Goal: Transaction & Acquisition: Download file/media

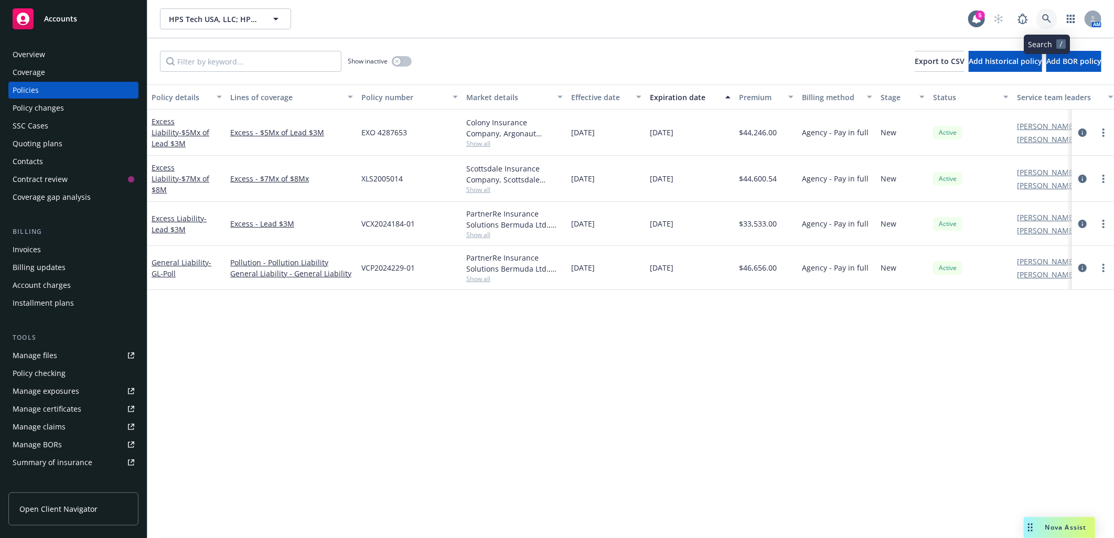
click at [1045, 17] on icon at bounding box center [1046, 18] width 9 height 9
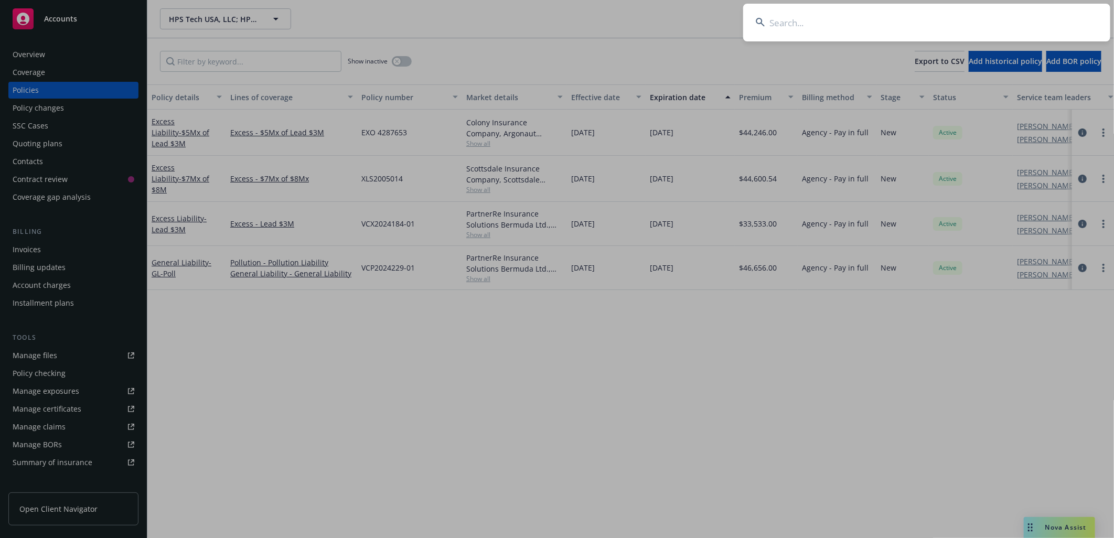
click at [918, 18] on input at bounding box center [926, 23] width 367 height 38
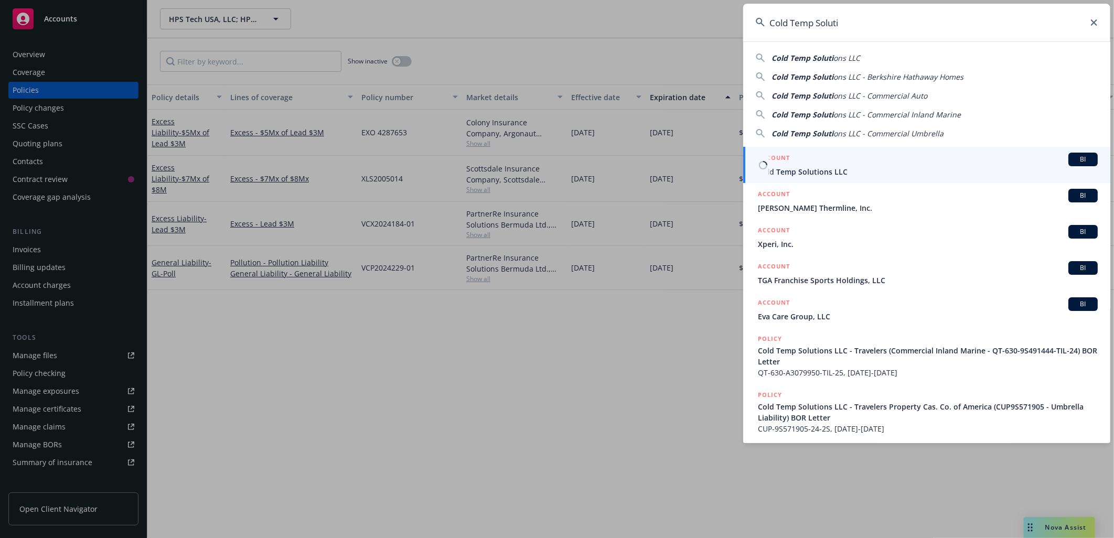
type input "Cold Temp Soluti"
click at [803, 164] on div "ACCOUNT BI" at bounding box center [928, 160] width 340 height 14
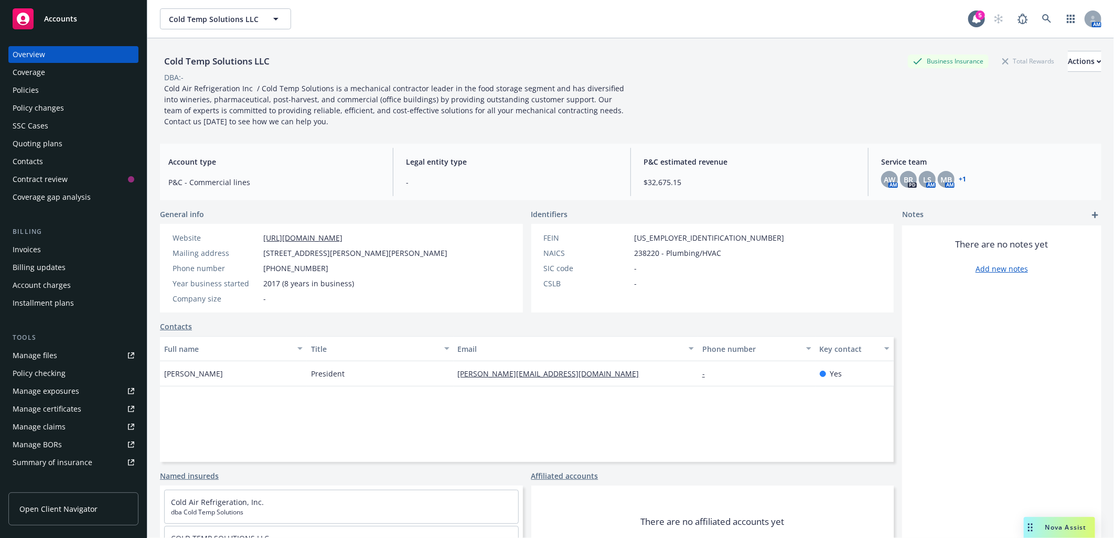
click at [65, 408] on div "Manage certificates" at bounding box center [47, 409] width 69 height 17
click at [958, 177] on link "+ 1" at bounding box center [961, 179] width 7 height 6
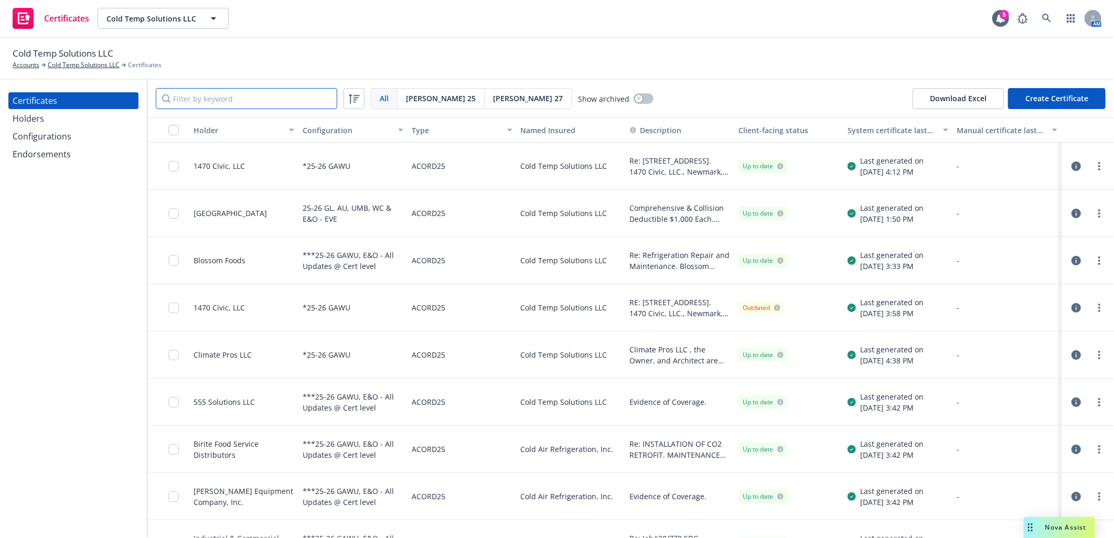
click at [295, 97] on input "Filter by keyword" at bounding box center [246, 98] width 181 height 21
paste input "Mesa Energy"
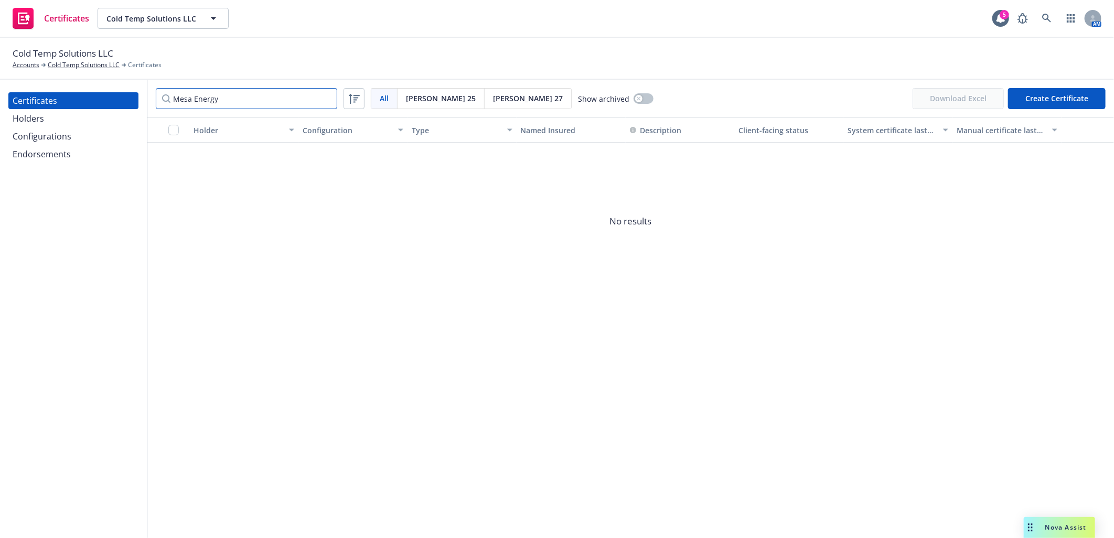
type input "Mesa Energy"
click at [40, 117] on div "Holders" at bounding box center [28, 118] width 31 height 17
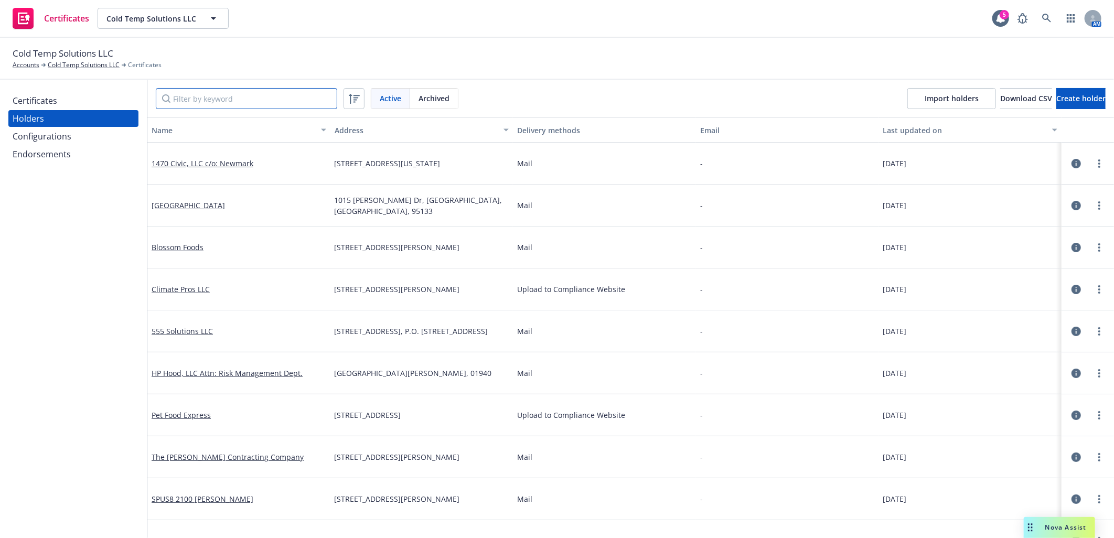
click at [196, 96] on input "Filter by keyword" at bounding box center [246, 98] width 181 height 21
paste input "Mesa Energy"
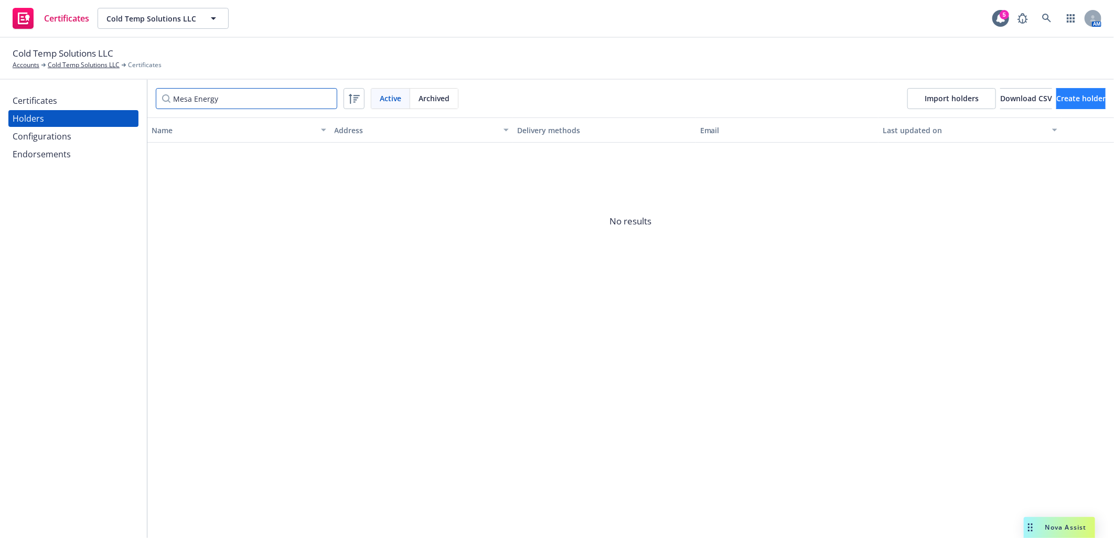
type input "Mesa Energy"
click at [1056, 94] on span "Create holder" at bounding box center [1080, 98] width 49 height 10
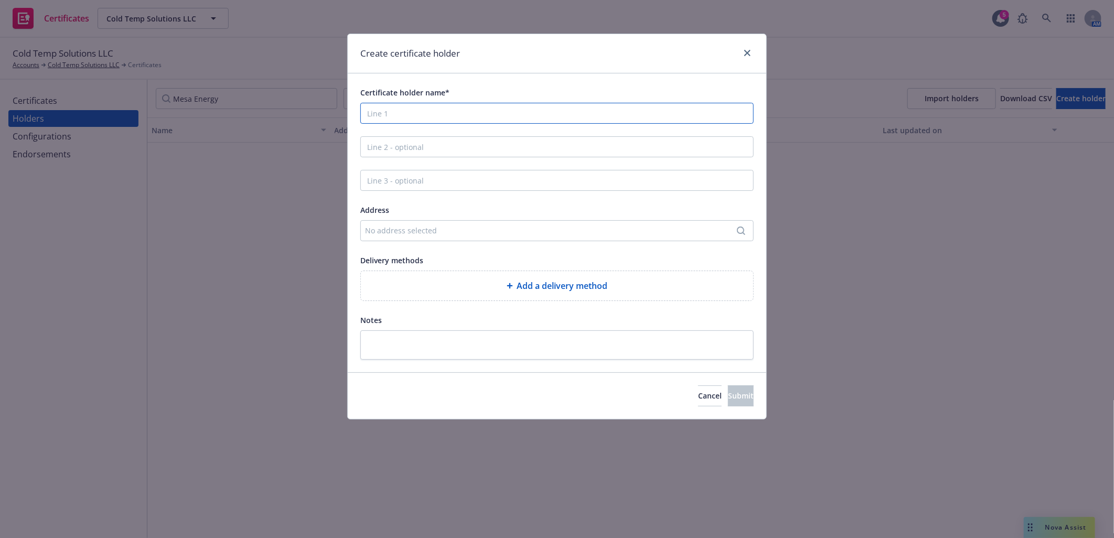
click at [428, 114] on input "Certificate holder name*" at bounding box center [556, 113] width 393 height 21
paste input "Mesa Energy Systems, Inc."
type input "Mesa Energy Systems, Inc."
click at [470, 230] on div "No address selected" at bounding box center [551, 230] width 373 height 11
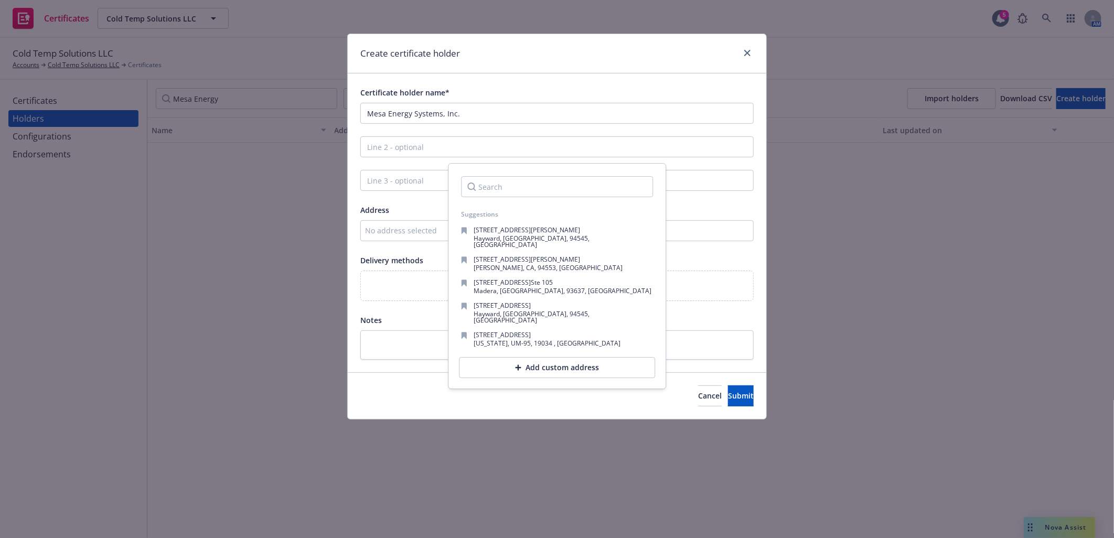
click at [491, 184] on input "Search" at bounding box center [557, 186] width 192 height 21
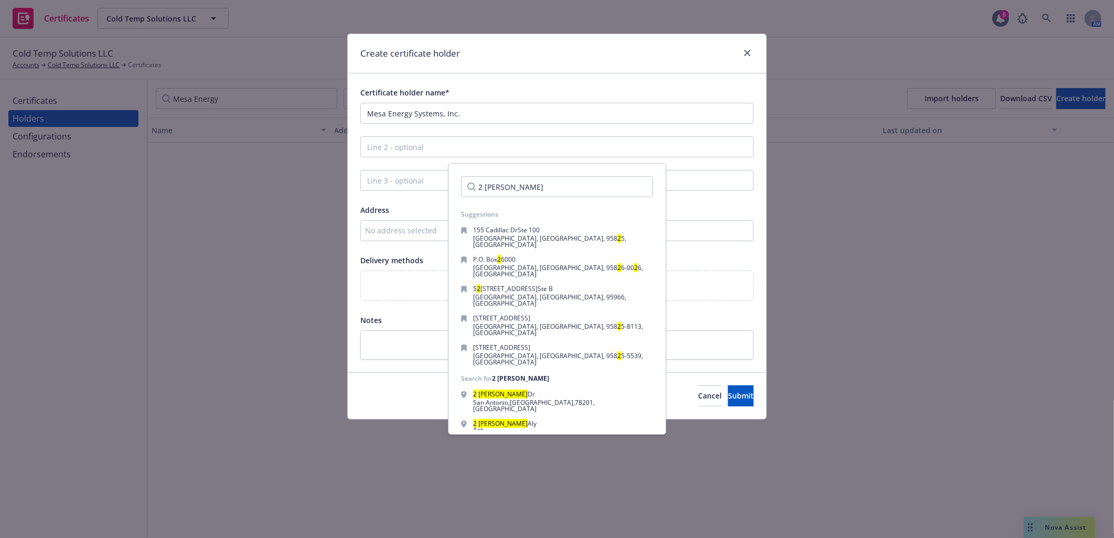
click at [527, 182] on input "2 Cromwell" at bounding box center [557, 186] width 192 height 21
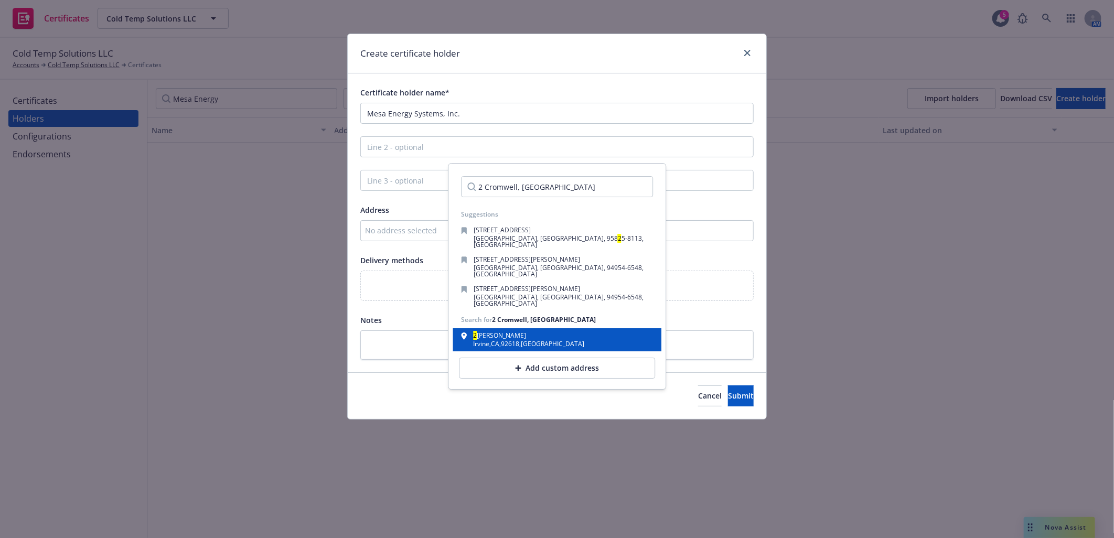
type input "2 Cromwell, irvine"
click at [533, 341] on div "Irvine , CA , 92618 , USA" at bounding box center [528, 344] width 111 height 6
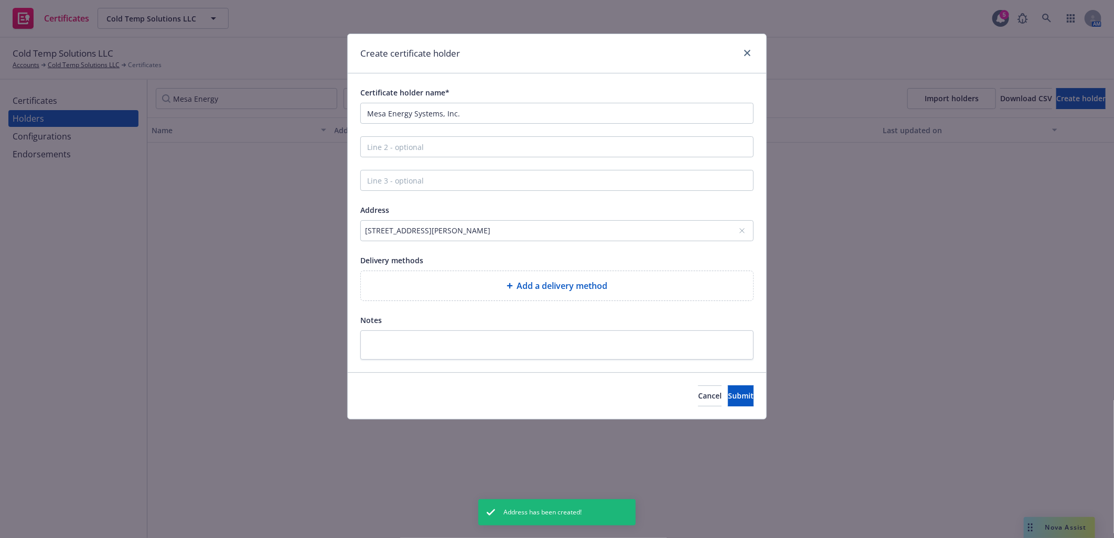
drag, startPoint x: 501, startPoint y: 228, endPoint x: 332, endPoint y: 235, distance: 168.4
click at [332, 235] on div "Create certificate holder Certificate holder name* Mesa Energy Systems, Inc. Ad…" at bounding box center [557, 269] width 1114 height 538
click at [568, 282] on span "Add a delivery method" at bounding box center [562, 285] width 91 height 13
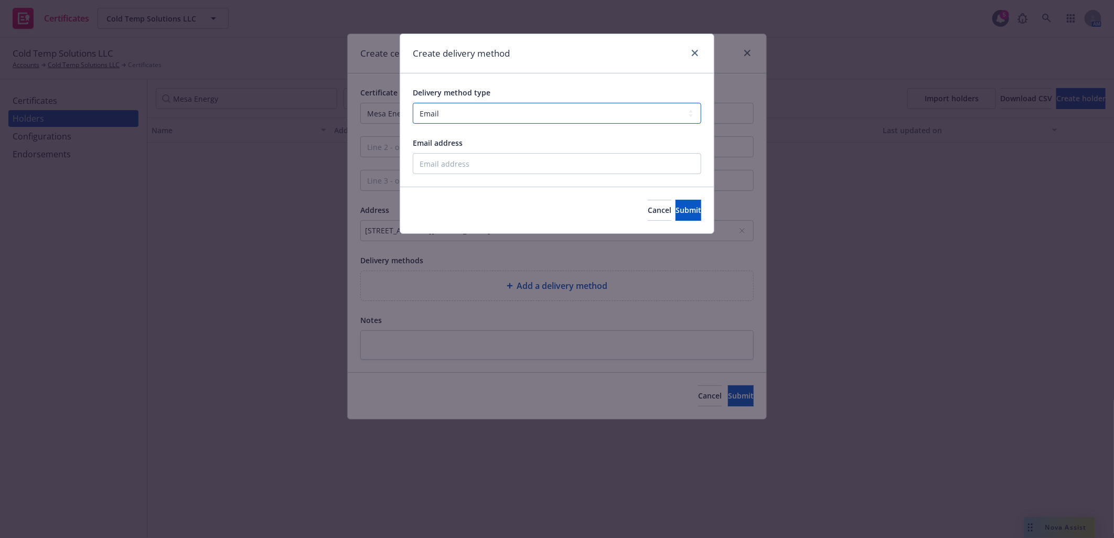
click at [460, 111] on select "Select delivery method type Email Mail Fax Upload to Compliance Website" at bounding box center [557, 113] width 288 height 21
select select "MAIL"
click at [413, 103] on select "Select delivery method type Email Mail Fax Upload to Compliance Website" at bounding box center [557, 113] width 288 height 21
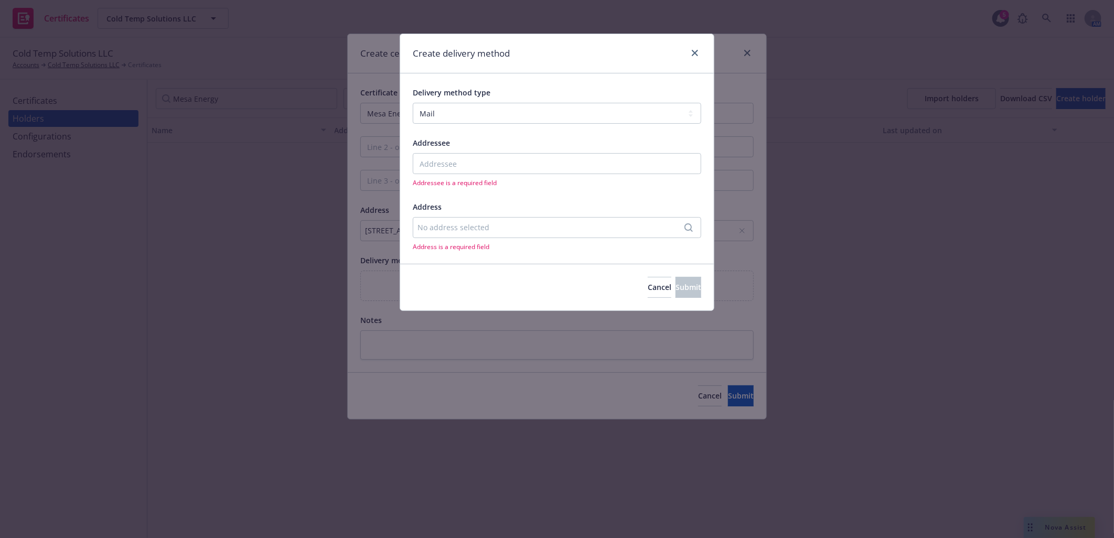
click at [469, 225] on div "No address selected" at bounding box center [551, 227] width 268 height 11
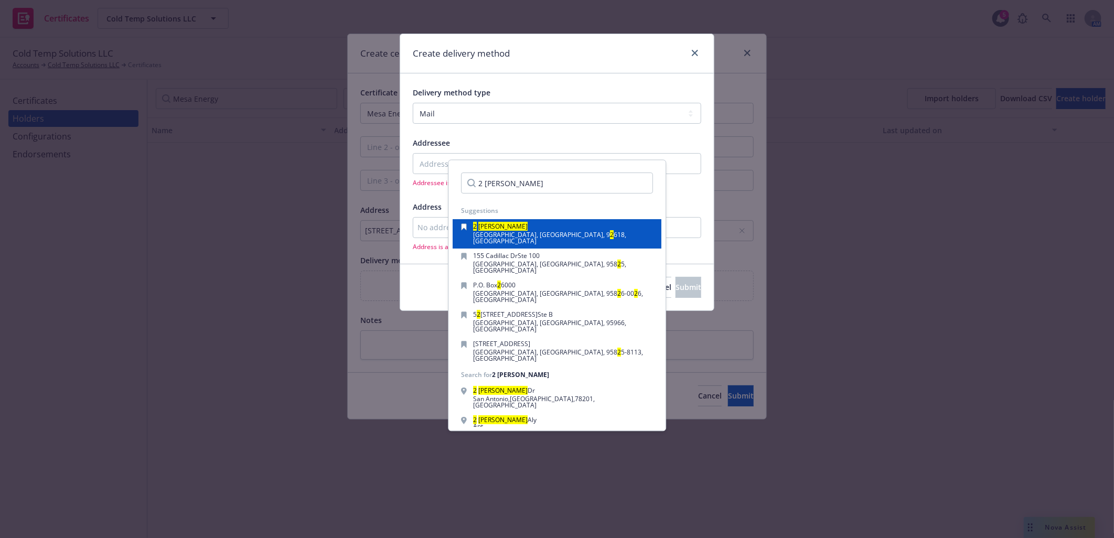
type input "2 Cromwell"
click at [610, 231] on mark "2" at bounding box center [612, 235] width 4 height 9
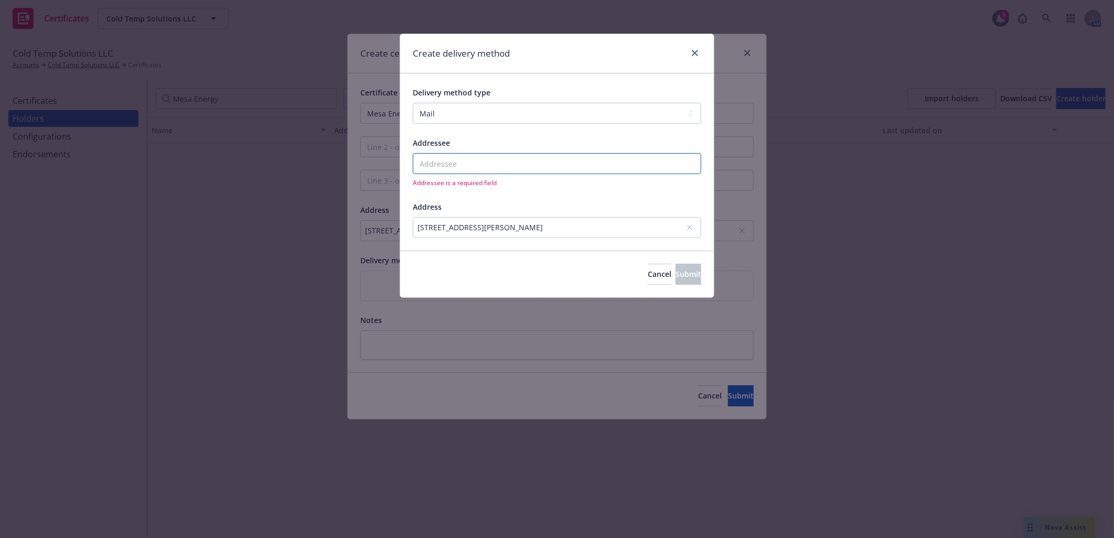
click at [454, 165] on input "Addressee" at bounding box center [557, 163] width 288 height 21
paste input "Mesa Energy Systems, Inc."
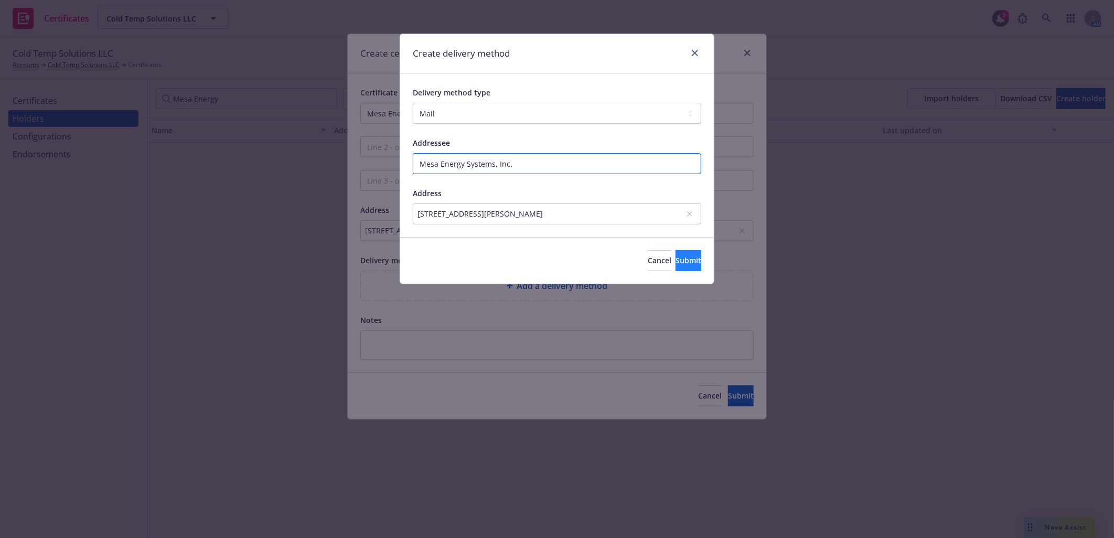
type input "Mesa Energy Systems, Inc."
drag, startPoint x: 670, startPoint y: 255, endPoint x: 685, endPoint y: 266, distance: 19.2
click at [675, 257] on span "Submit" at bounding box center [688, 260] width 26 height 10
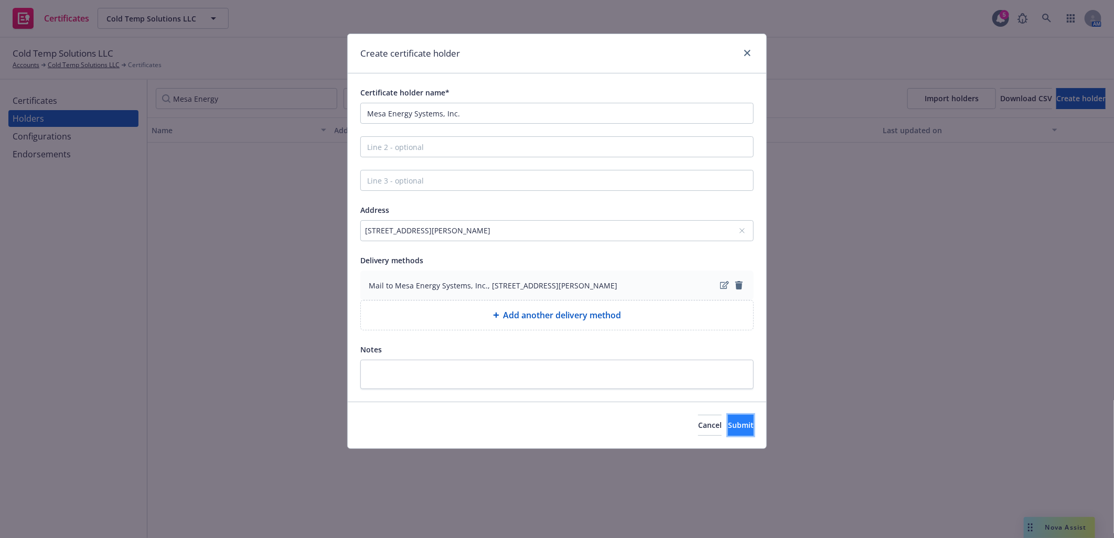
click at [728, 426] on span "Submit" at bounding box center [741, 425] width 26 height 10
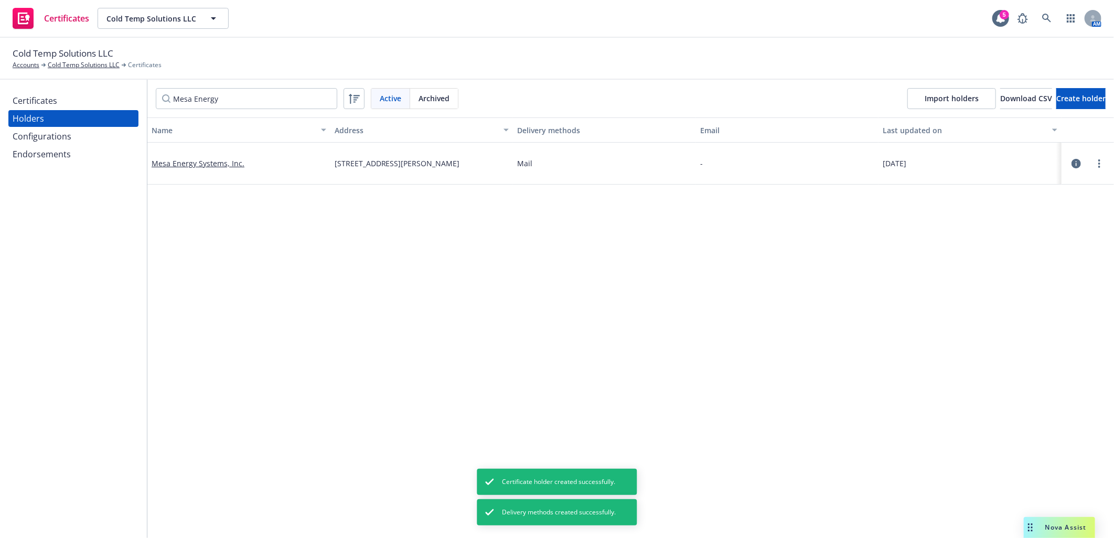
click at [40, 101] on div "Certificates" at bounding box center [35, 100] width 45 height 17
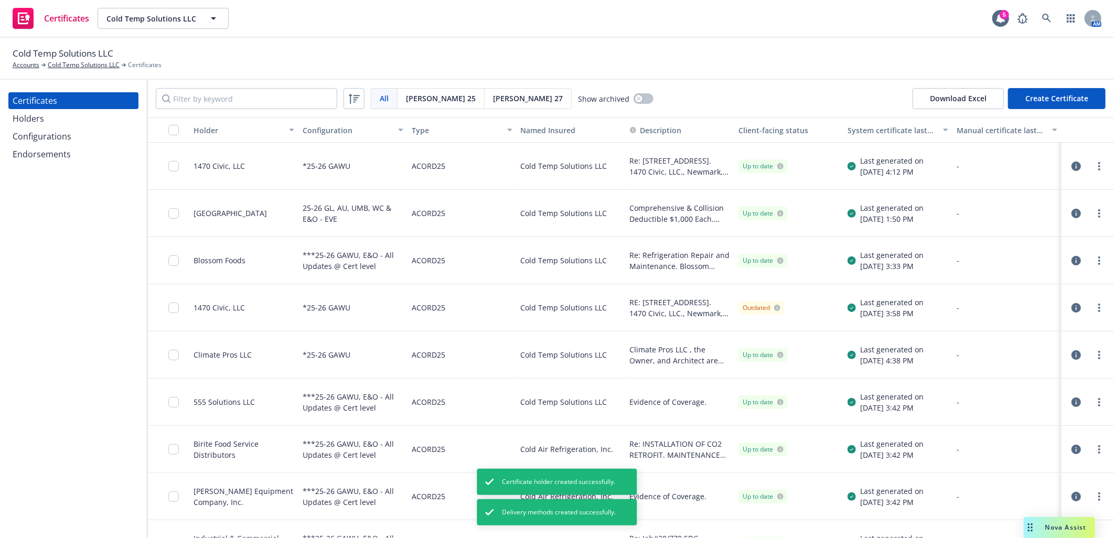
click at [1050, 98] on button "Create Certificate" at bounding box center [1057, 98] width 98 height 21
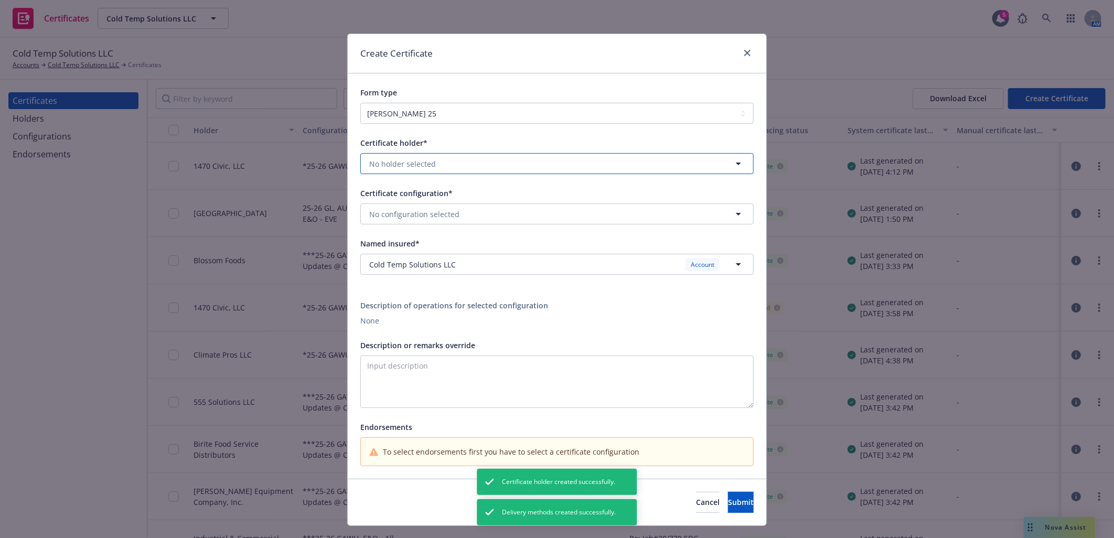
click at [422, 166] on span "No holder selected" at bounding box center [402, 163] width 67 height 11
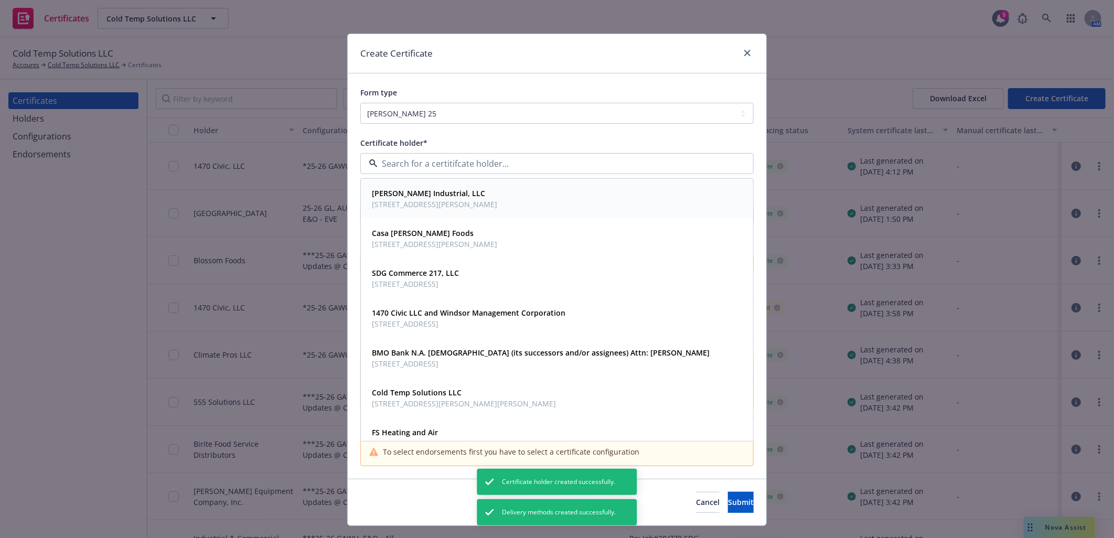
paste input "Mesa Energy Systems, Inc."
type input "Mesa Energy Systems, Inc."
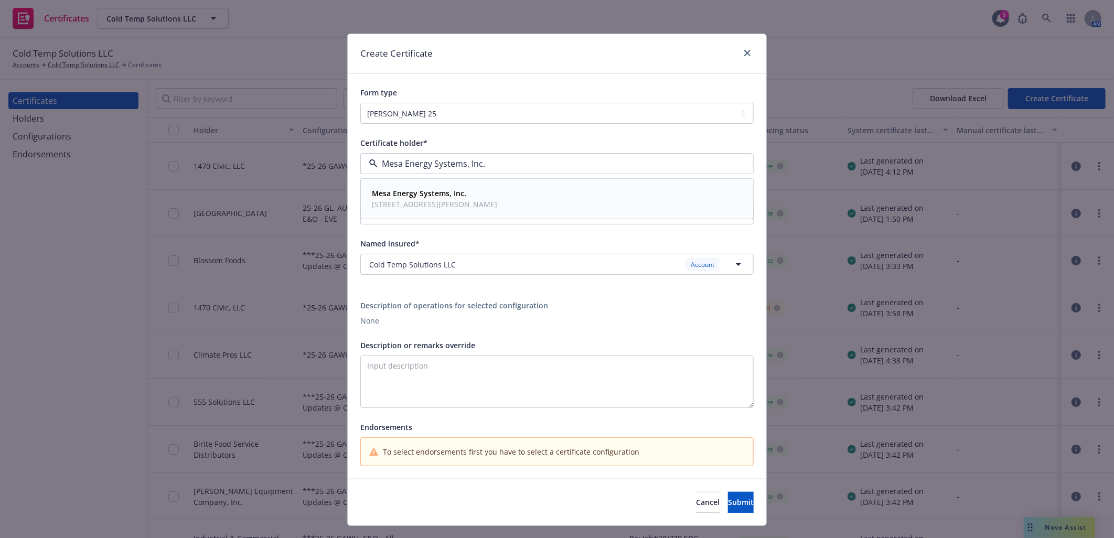
click at [421, 197] on strong "Mesa Energy Systems, Inc." at bounding box center [419, 193] width 94 height 10
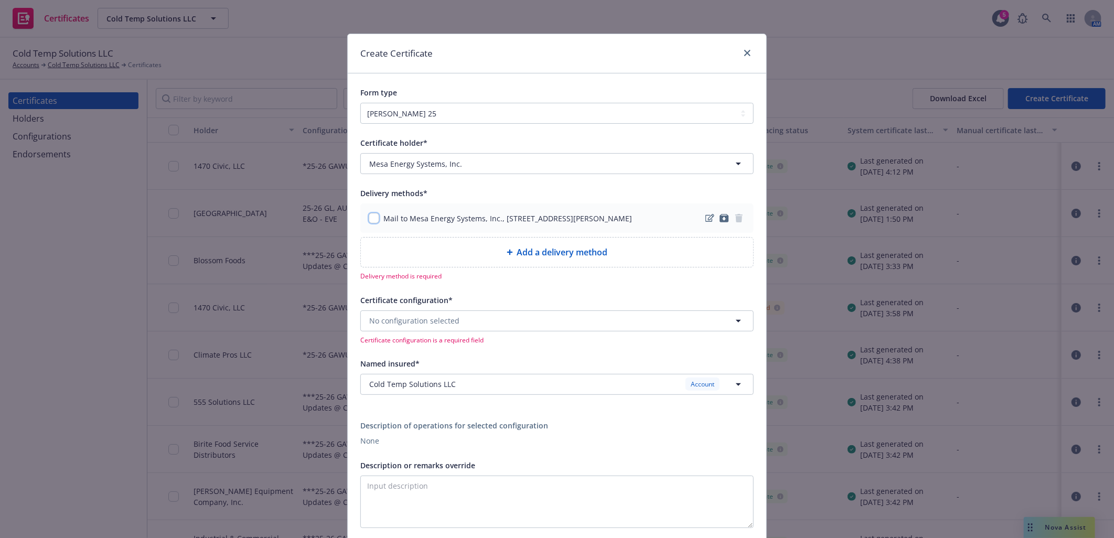
drag, startPoint x: 370, startPoint y: 219, endPoint x: 396, endPoint y: 242, distance: 34.9
click at [369, 219] on input "checkbox" at bounding box center [374, 218] width 10 height 10
checkbox input "true"
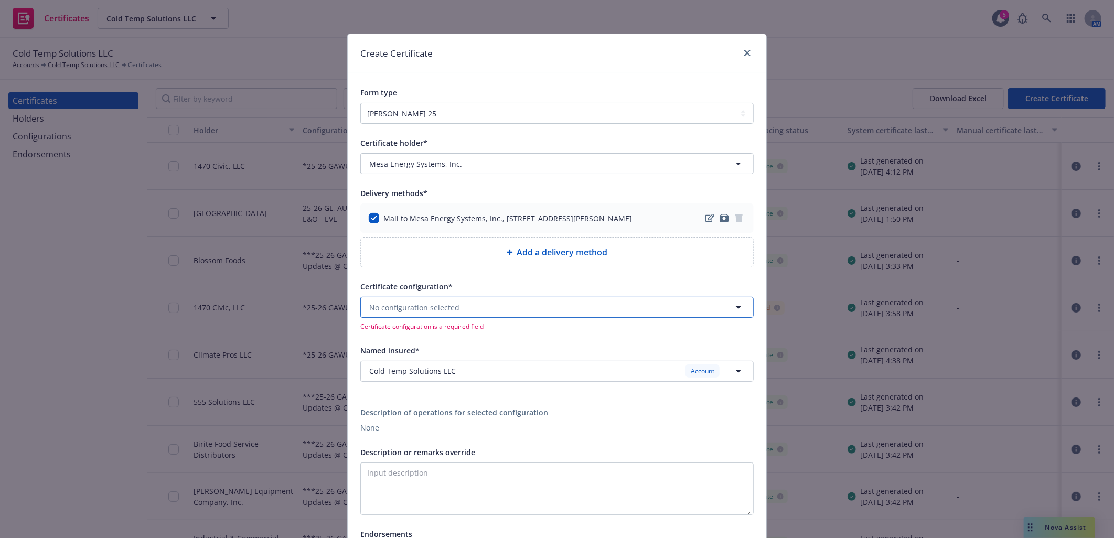
click at [440, 305] on span "No configuration selected" at bounding box center [414, 307] width 90 height 11
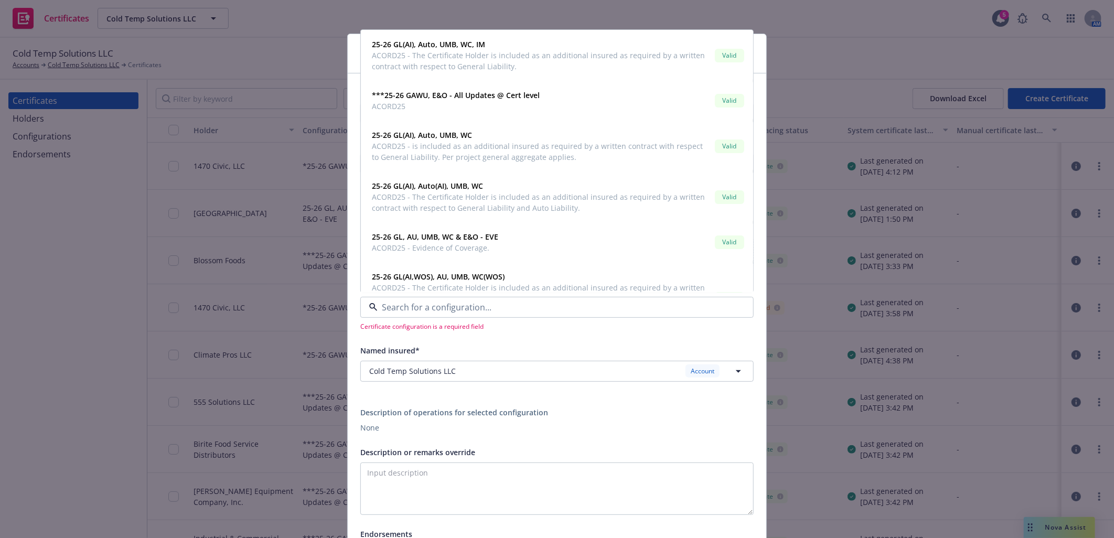
paste input "Mesa Energy Systems, Inc."
type input "Mesa Energy Systems, Inc."
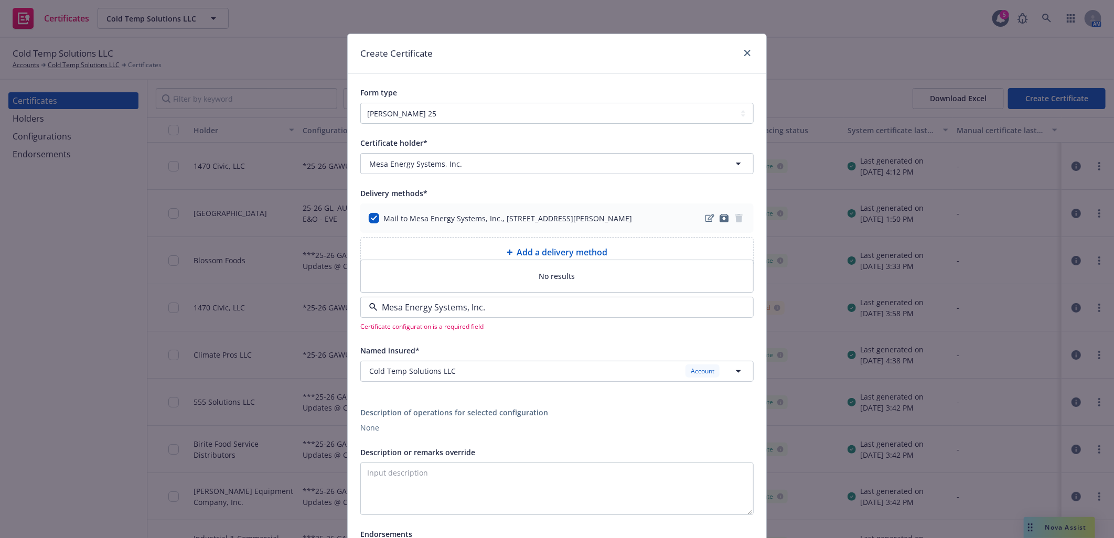
click at [502, 308] on input "Mesa Energy Systems, Inc." at bounding box center [554, 307] width 354 height 13
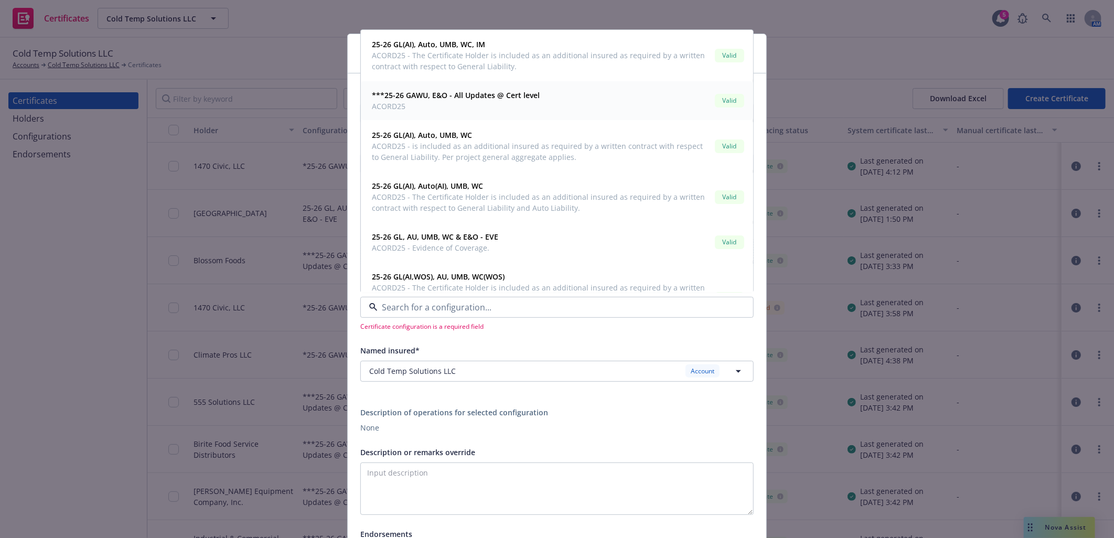
click at [465, 100] on strong "***25-26 GAWU, E&O - All Updates @ Cert level" at bounding box center [456, 96] width 168 height 10
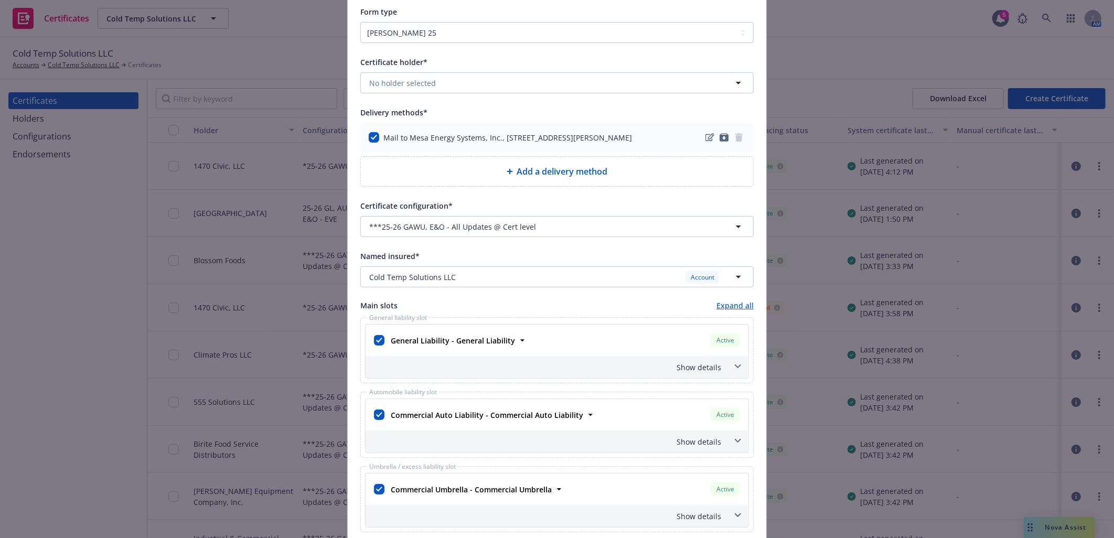
scroll to position [58, 0]
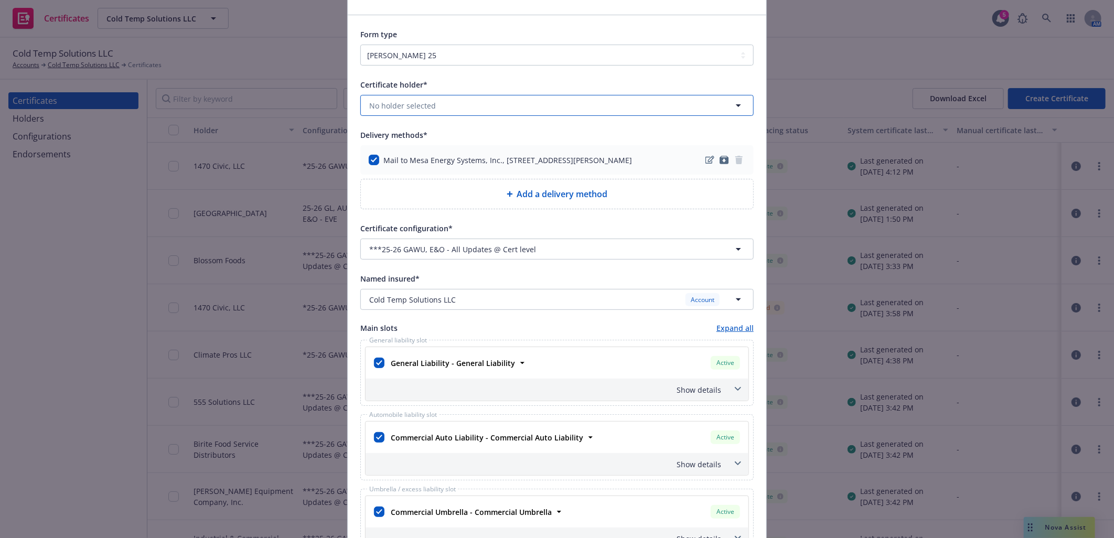
click at [483, 104] on button "No holder selected" at bounding box center [556, 105] width 393 height 21
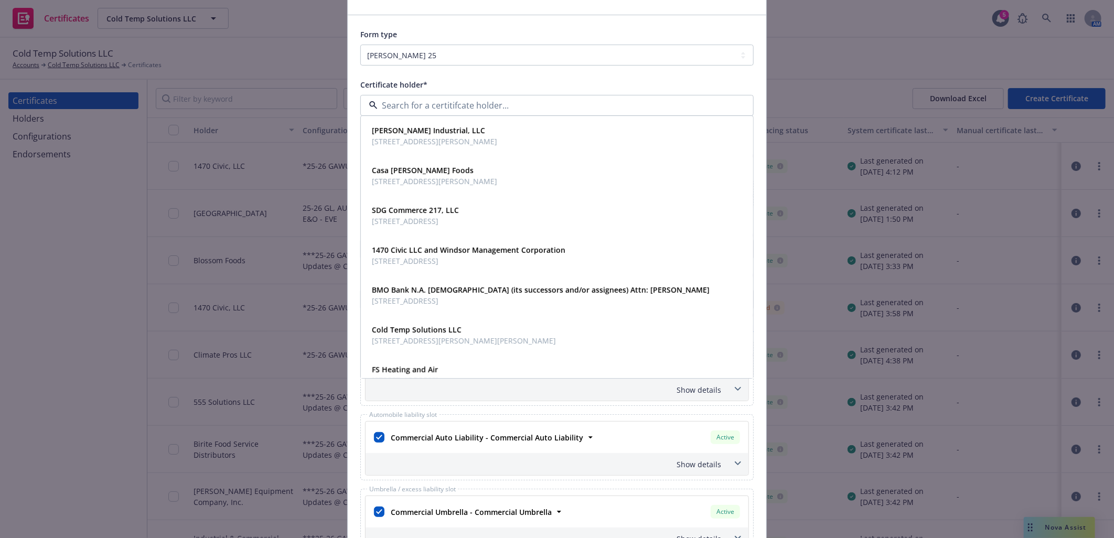
paste input "Mesa Energy"
type input "Mesa Energy"
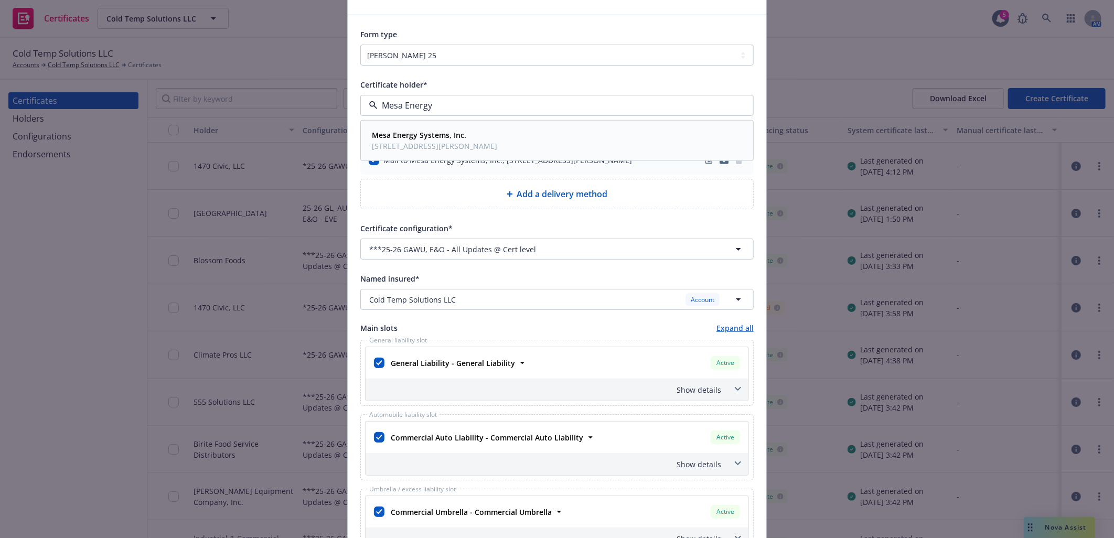
click at [428, 148] on span "2 Cromwell, Irvine, CA, 92618, USA" at bounding box center [434, 146] width 125 height 11
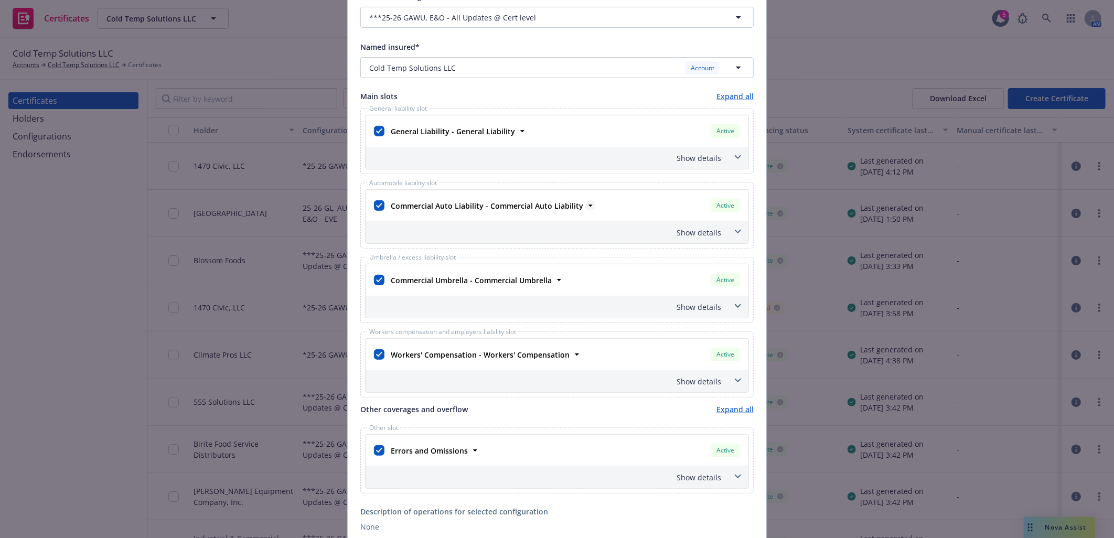
scroll to position [291, 0]
click at [699, 153] on div "Show details" at bounding box center [544, 157] width 353 height 11
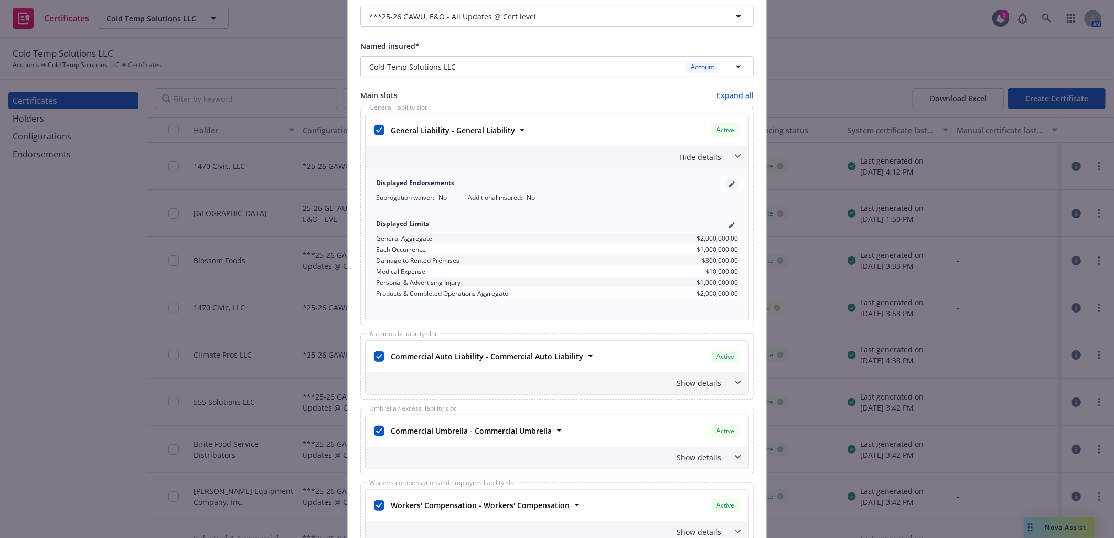
click at [728, 182] on icon "pencil" at bounding box center [731, 184] width 6 height 6
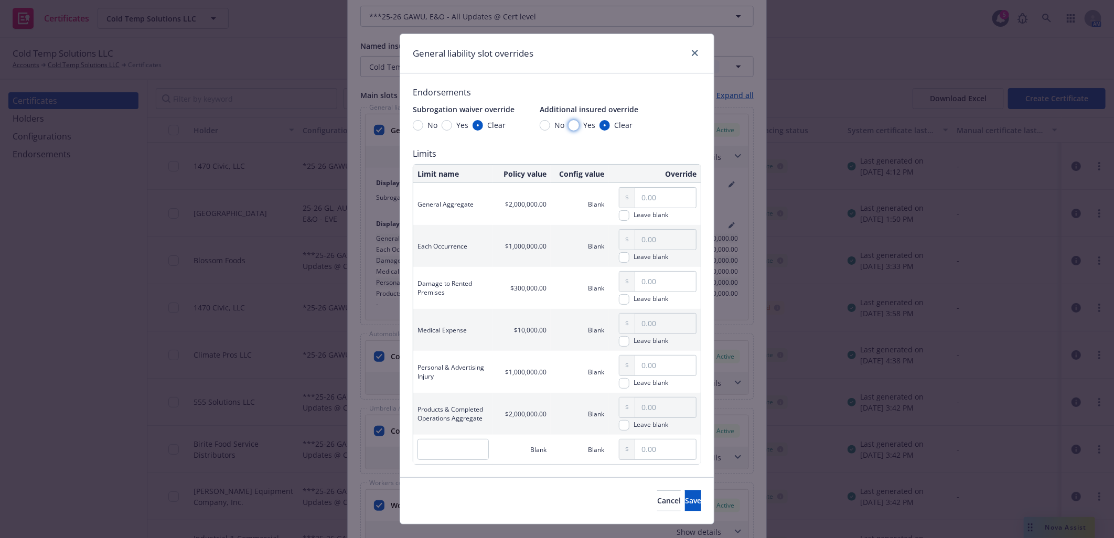
click at [568, 126] on input "Yes" at bounding box center [573, 125] width 10 height 10
radio input "true"
click at [441, 124] on input "Yes" at bounding box center [446, 125] width 10 height 10
radio input "true"
click at [685, 497] on span "Save" at bounding box center [693, 500] width 16 height 10
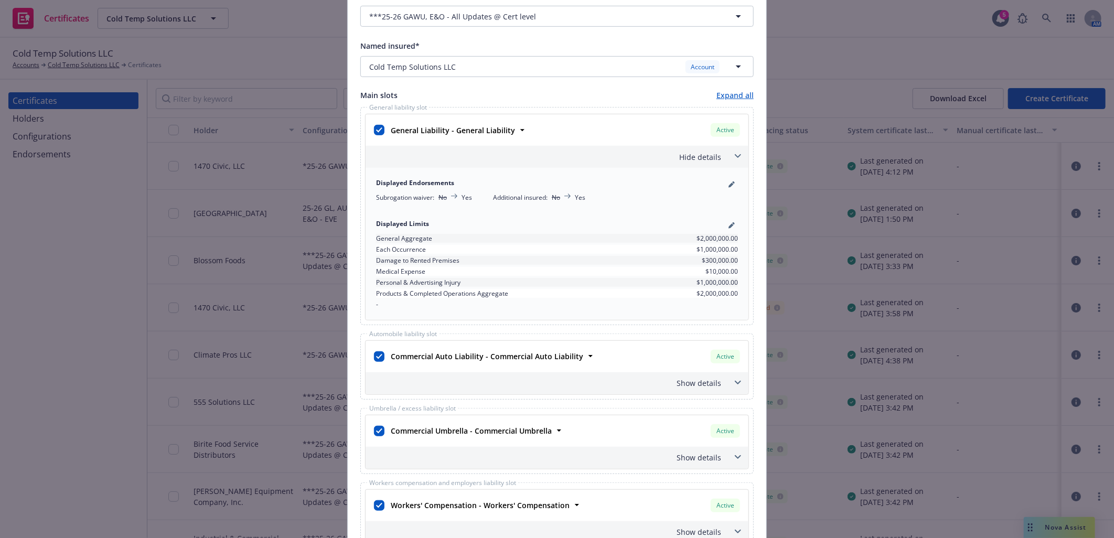
scroll to position [407, 0]
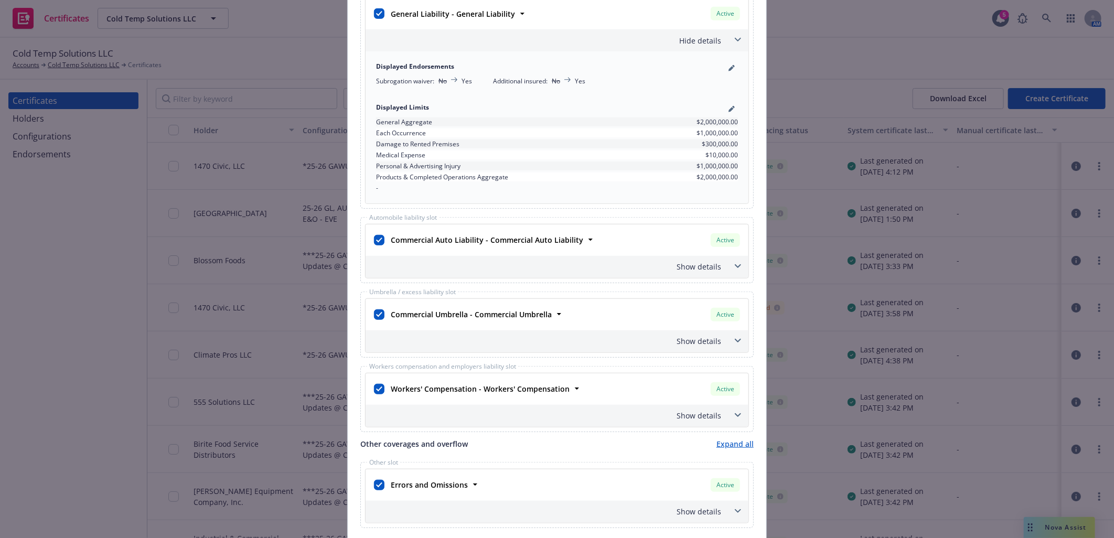
click at [692, 265] on div "Show details" at bounding box center [544, 266] width 353 height 11
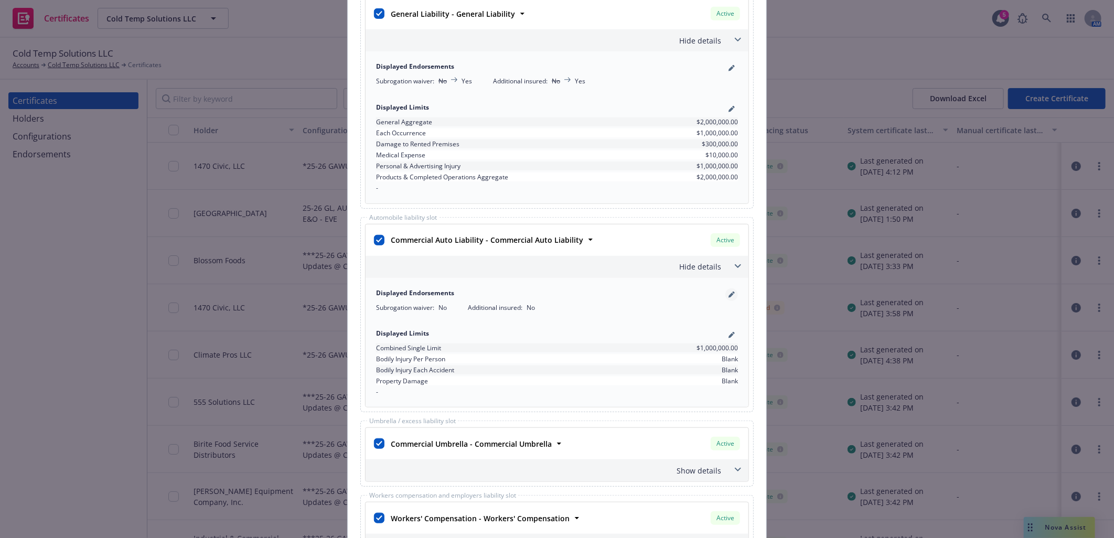
click at [728, 295] on icon "pencil" at bounding box center [730, 295] width 5 height 5
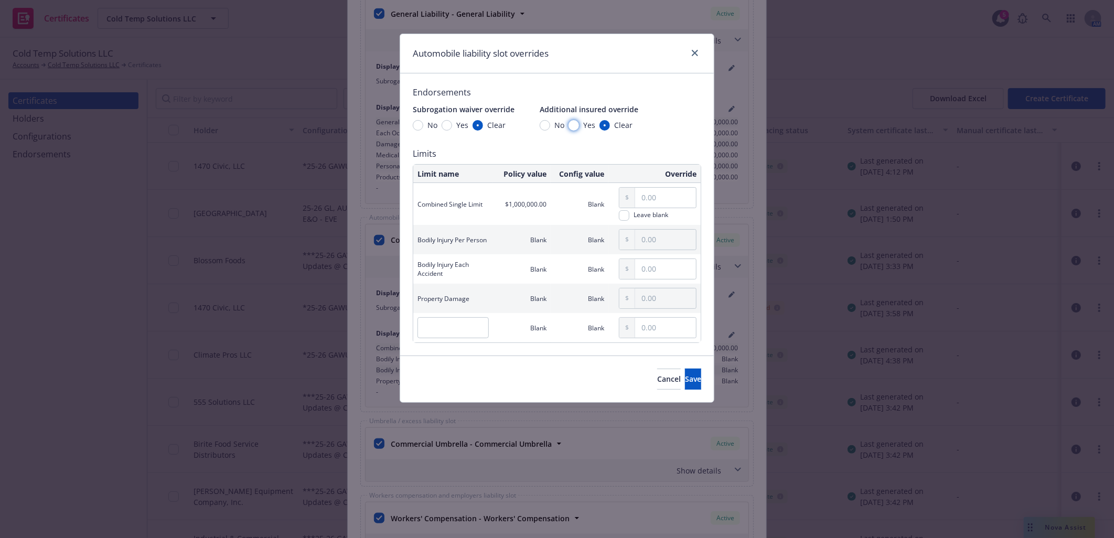
click at [574, 127] on input "Yes" at bounding box center [573, 125] width 10 height 10
radio input "true"
click at [444, 124] on input "Yes" at bounding box center [446, 125] width 10 height 10
radio input "true"
click at [685, 381] on span "Save" at bounding box center [693, 379] width 16 height 10
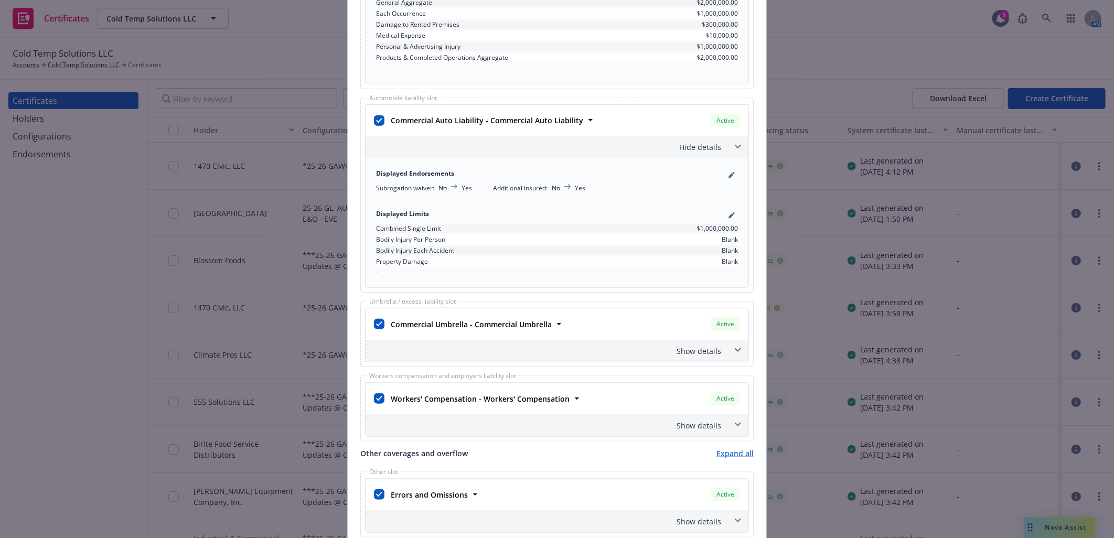
scroll to position [582, 0]
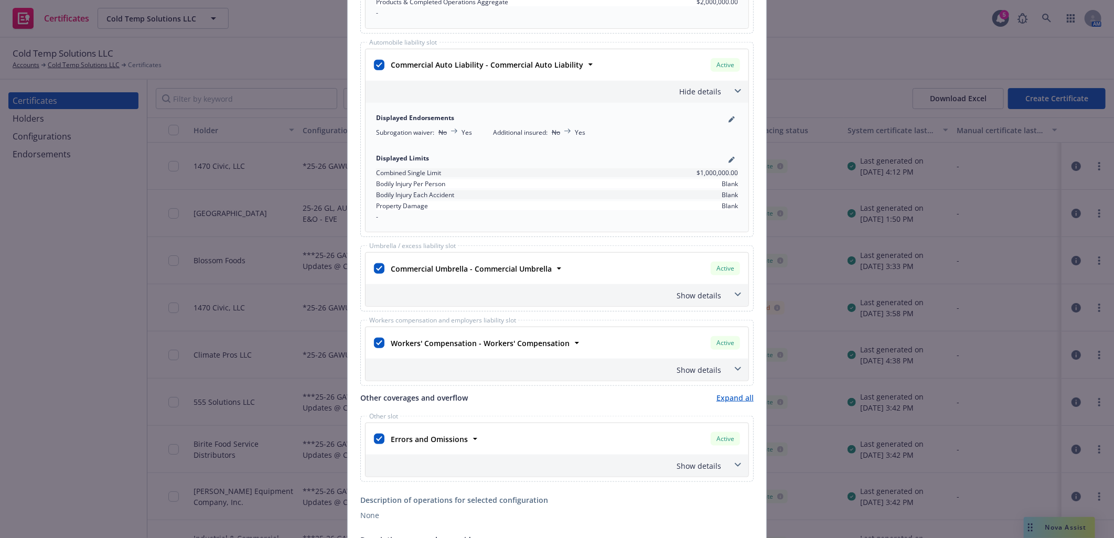
click at [689, 369] on div "Show details" at bounding box center [544, 369] width 353 height 11
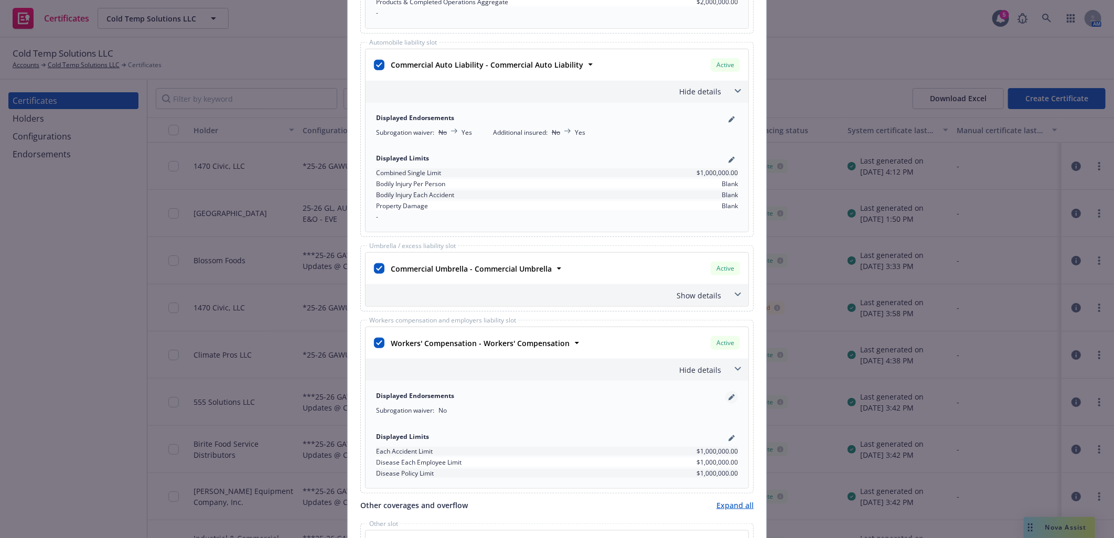
click at [728, 397] on icon "pencil" at bounding box center [731, 397] width 6 height 6
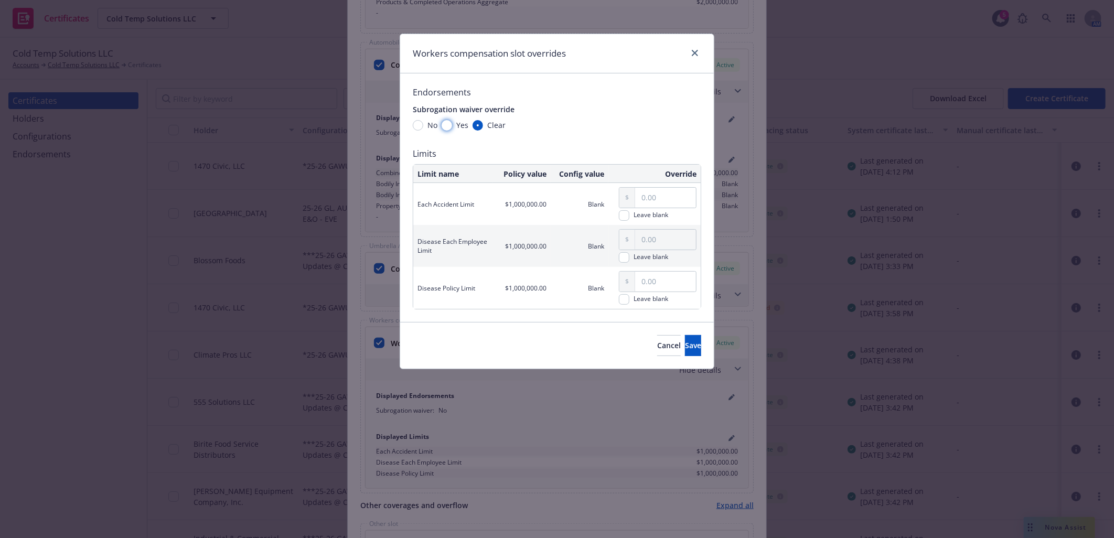
drag, startPoint x: 446, startPoint y: 124, endPoint x: 538, endPoint y: 187, distance: 111.4
click at [446, 125] on input "Yes" at bounding box center [446, 125] width 10 height 10
radio input "true"
click at [685, 343] on span "Save" at bounding box center [693, 345] width 16 height 10
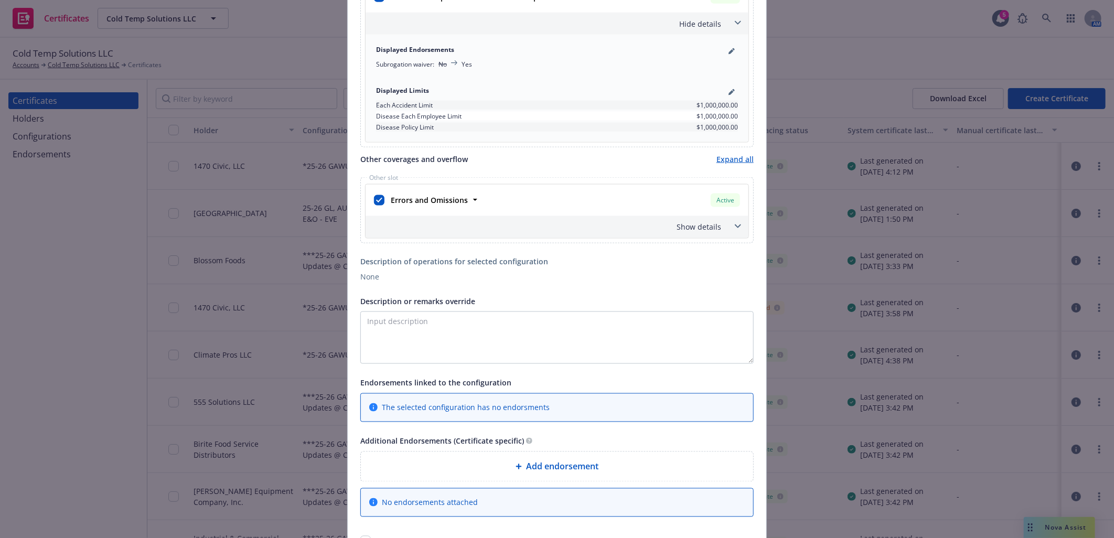
scroll to position [932, 0]
click at [399, 320] on textarea "Description or remarks override" at bounding box center [556, 334] width 393 height 52
paste textarea "Mesa Energy Systems, Inc."
click at [503, 321] on textarea "Mesa Energy Systems, Inc." at bounding box center [556, 334] width 393 height 52
paste textarea "and all other parties required by contract and their respective affiliates, dir…"
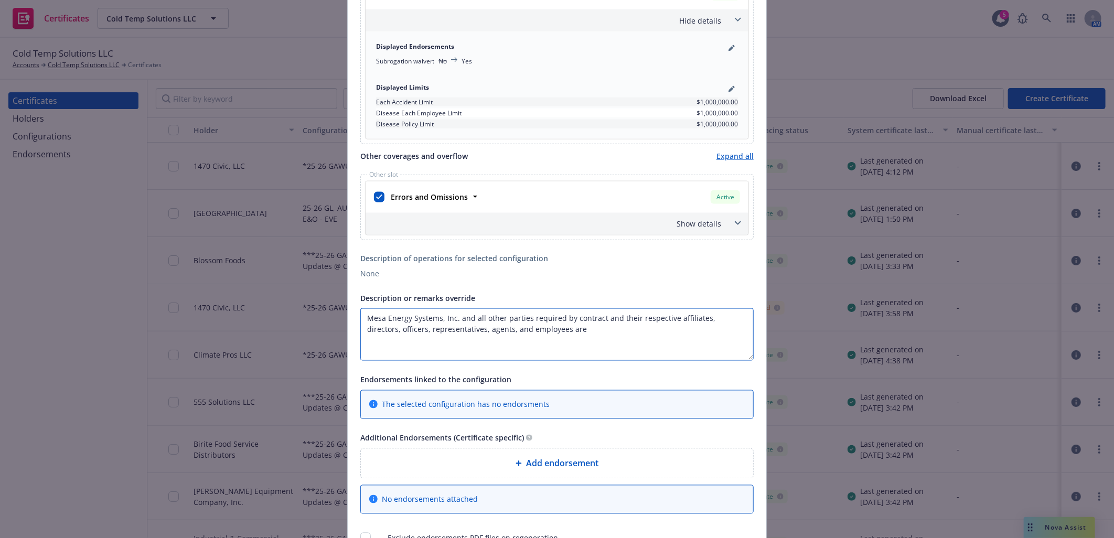
click at [555, 332] on textarea "Mesa Energy Systems, Inc. and all other parties required by contract and their …" at bounding box center [556, 334] width 393 height 52
paste textarea "included as additional insured where required by written contract with respect …"
paste textarea "Coverage is Primary and Non-Contributory."
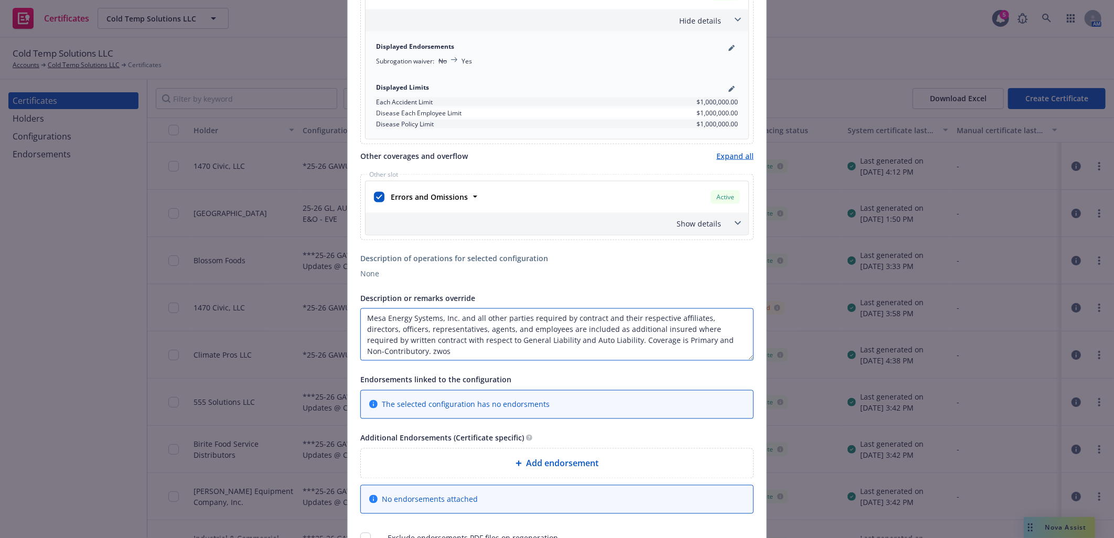
paste textarea "Waiver of subrogation applies with respect to General Liability, Auto Liability…"
type textarea "Mesa Energy Systems, Inc. and all other parties required by contract and their …"
click at [552, 468] on span "Add endorsement" at bounding box center [562, 463] width 72 height 13
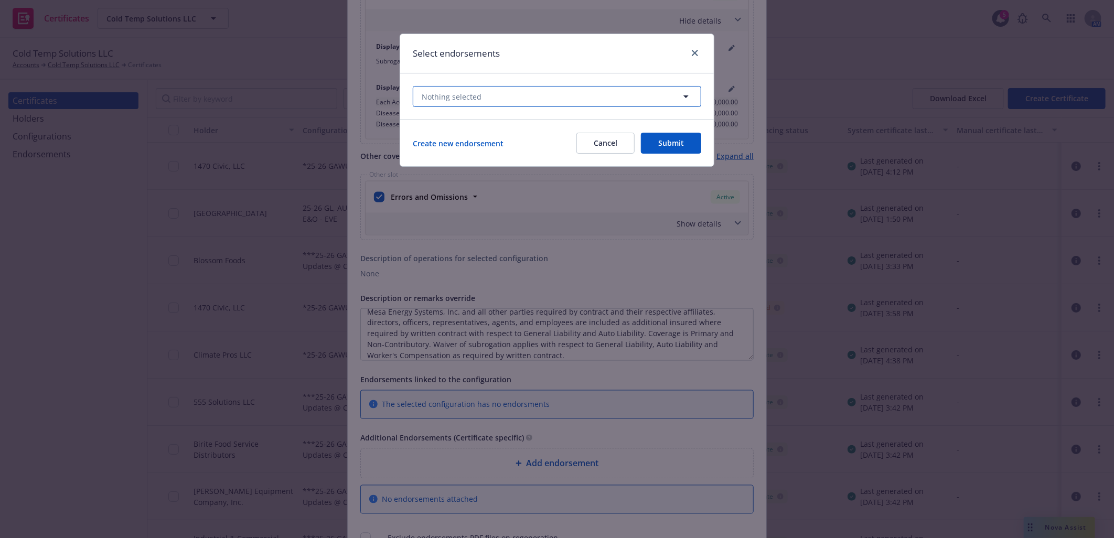
click at [522, 92] on button "Nothing selected" at bounding box center [557, 96] width 288 height 21
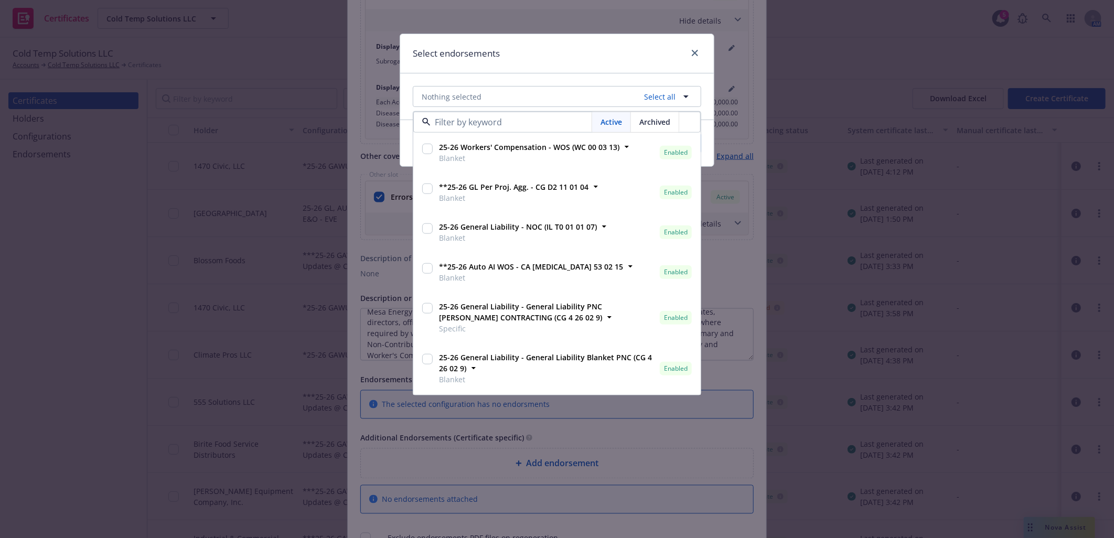
click at [430, 150] on input "checkbox" at bounding box center [427, 149] width 10 height 10
checkbox input "true"
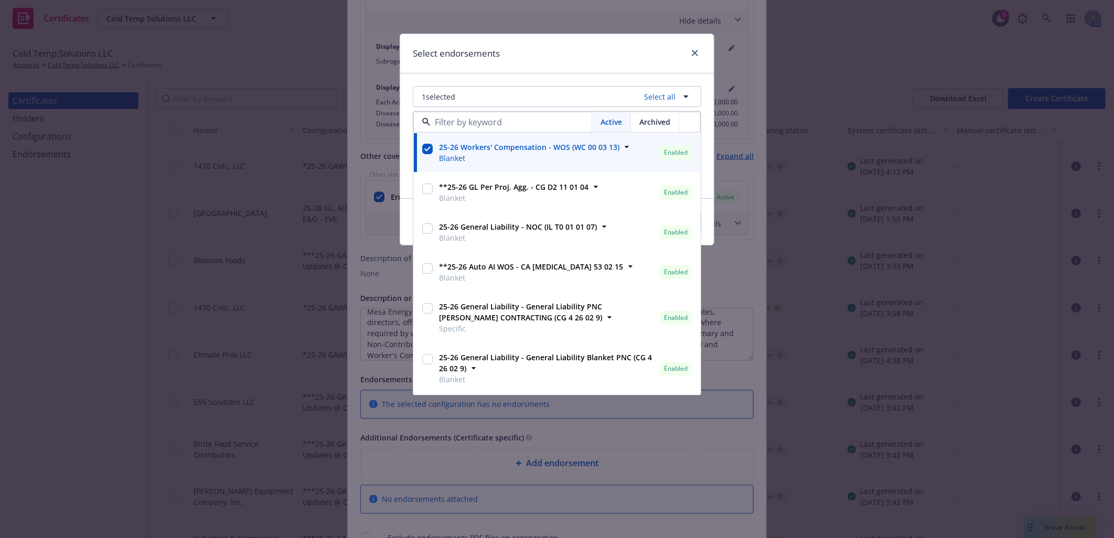
click at [428, 187] on input "checkbox" at bounding box center [427, 189] width 10 height 10
checkbox input "true"
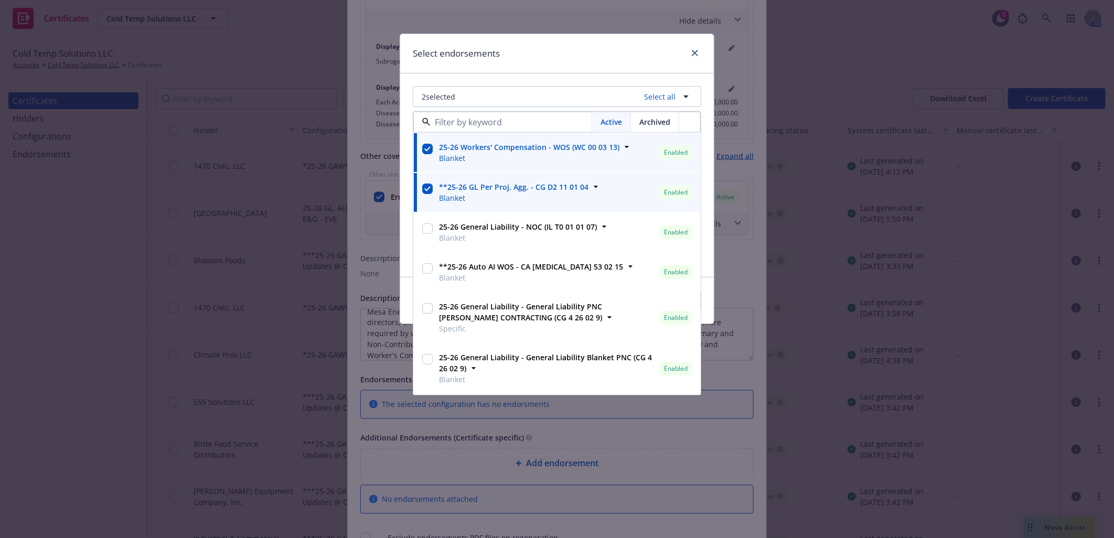
click at [428, 231] on input "checkbox" at bounding box center [427, 228] width 10 height 10
click at [426, 227] on input "checkbox" at bounding box center [427, 228] width 10 height 10
checkbox input "false"
click at [426, 269] on input "checkbox" at bounding box center [427, 268] width 10 height 10
checkbox input "true"
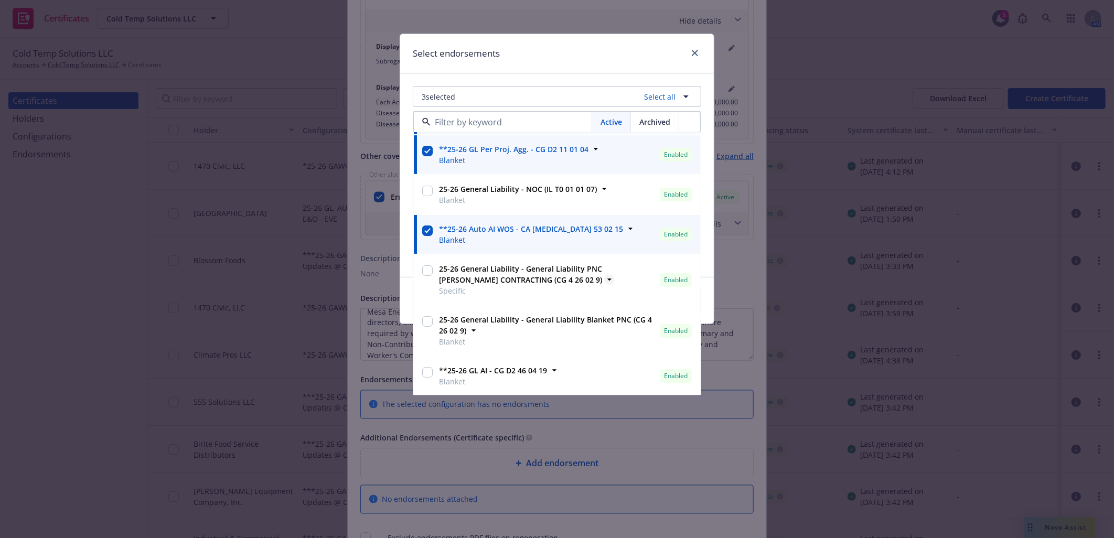
scroll to position [58, 0]
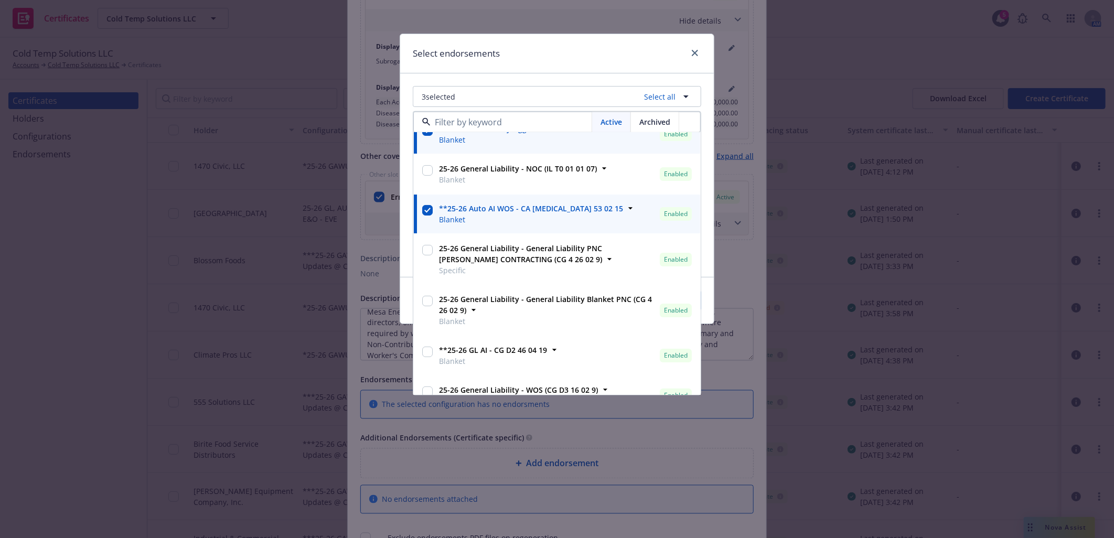
click at [428, 300] on input "checkbox" at bounding box center [427, 301] width 10 height 10
checkbox input "true"
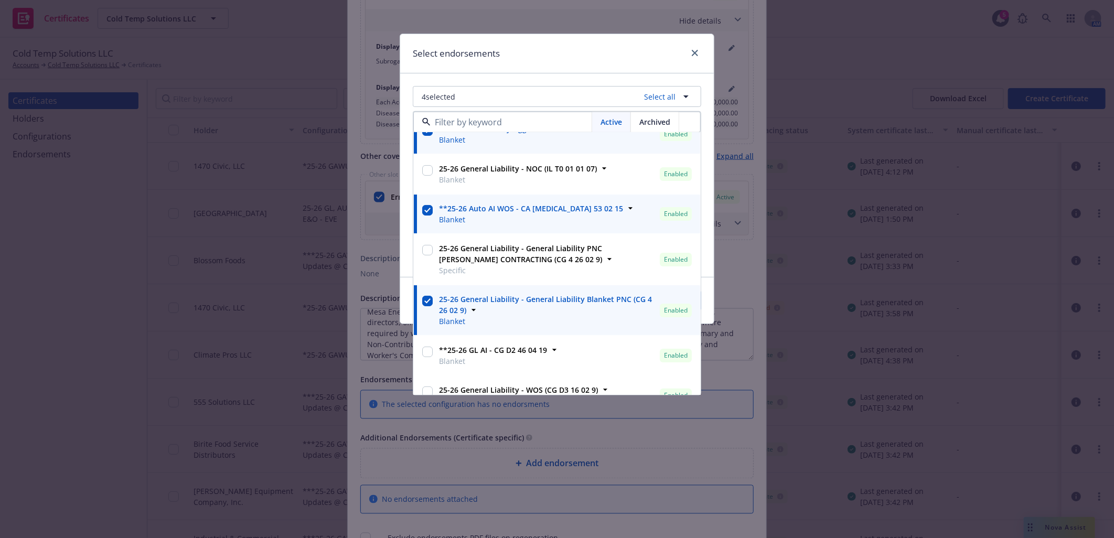
click at [430, 349] on input "checkbox" at bounding box center [427, 352] width 10 height 10
checkbox input "true"
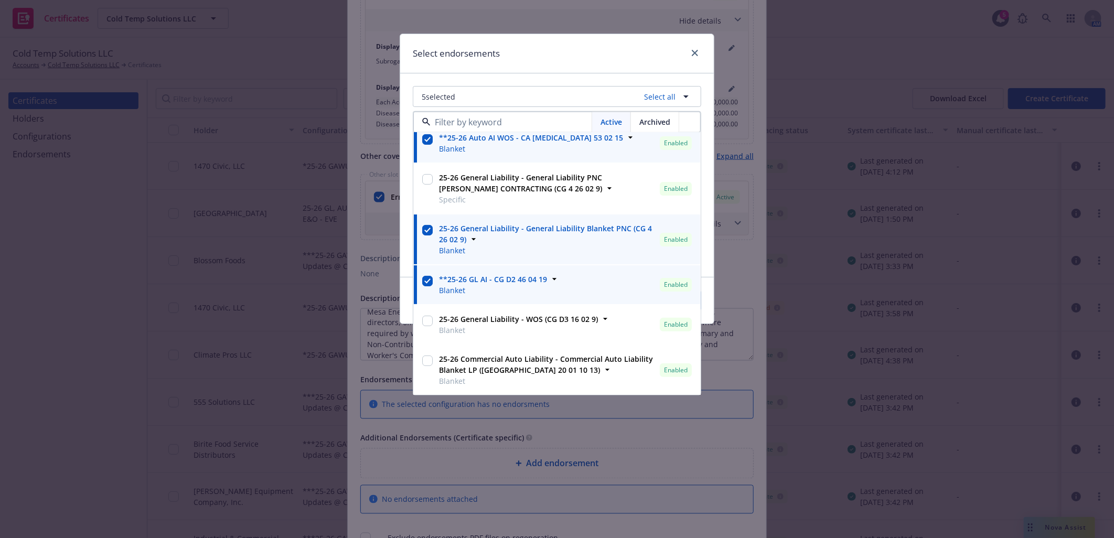
scroll to position [129, 0]
click at [426, 320] on input "checkbox" at bounding box center [427, 320] width 10 height 10
checkbox input "true"
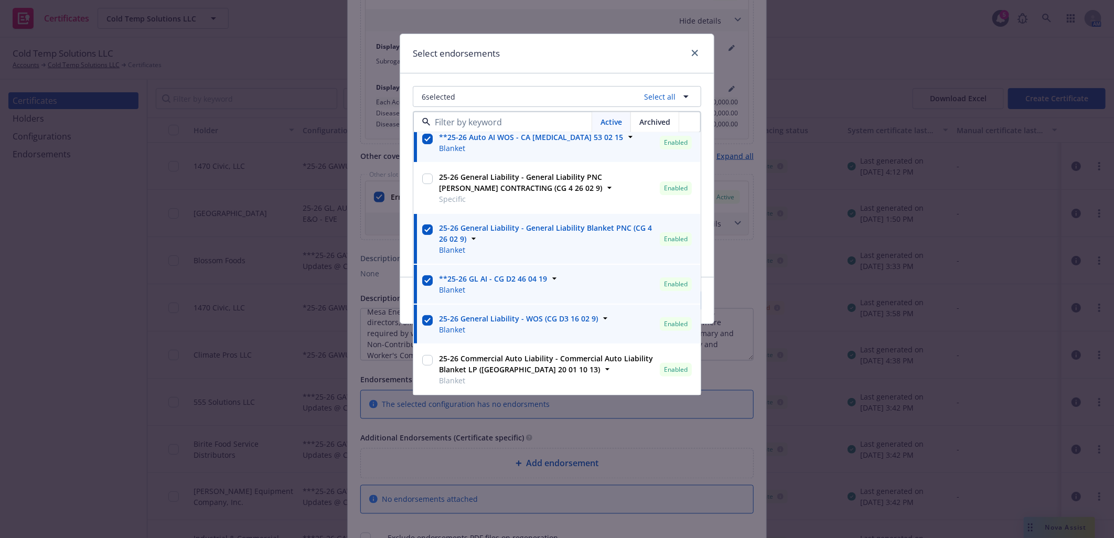
click at [433, 358] on div at bounding box center [427, 369] width 15 height 37
checkbox input "true"
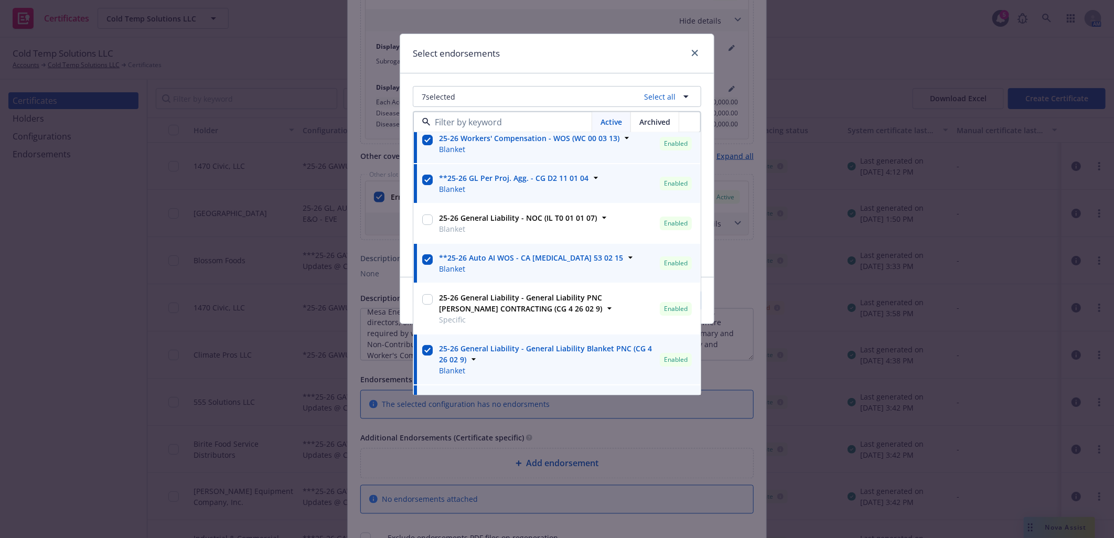
scroll to position [0, 0]
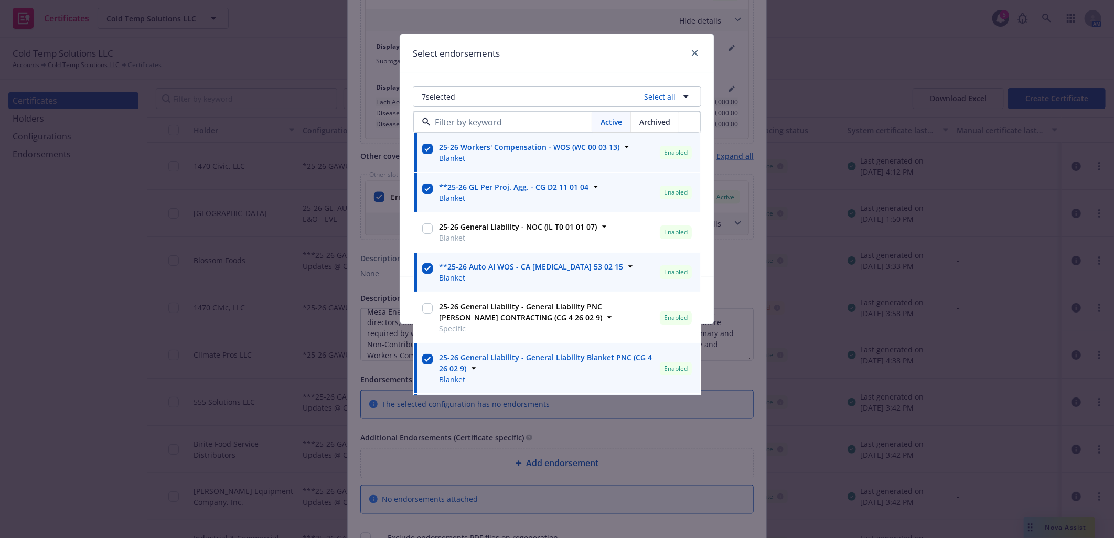
click at [625, 52] on div "Select endorsements" at bounding box center [557, 53] width 314 height 39
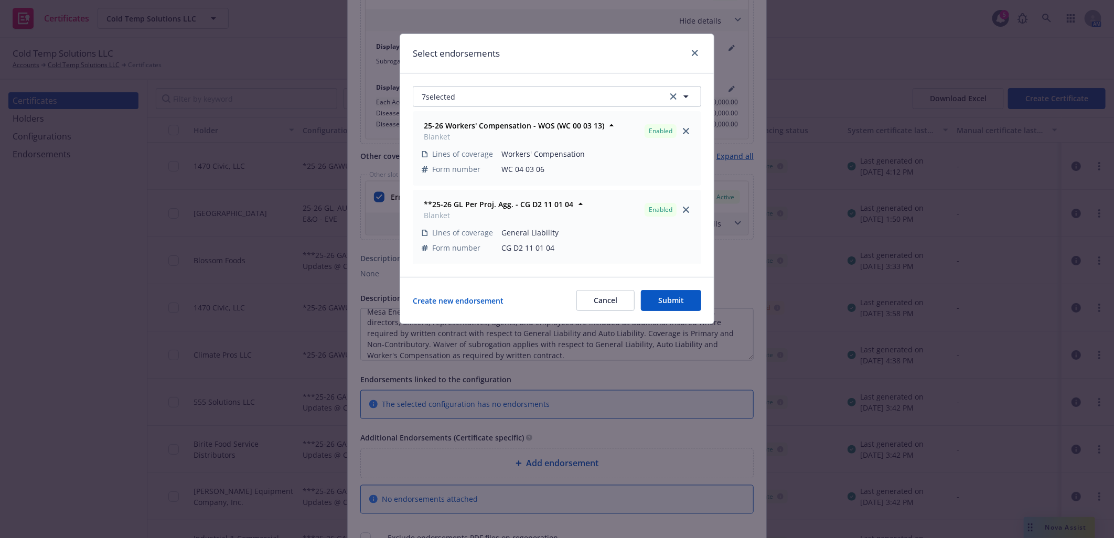
click at [671, 297] on button "Submit" at bounding box center [671, 300] width 60 height 21
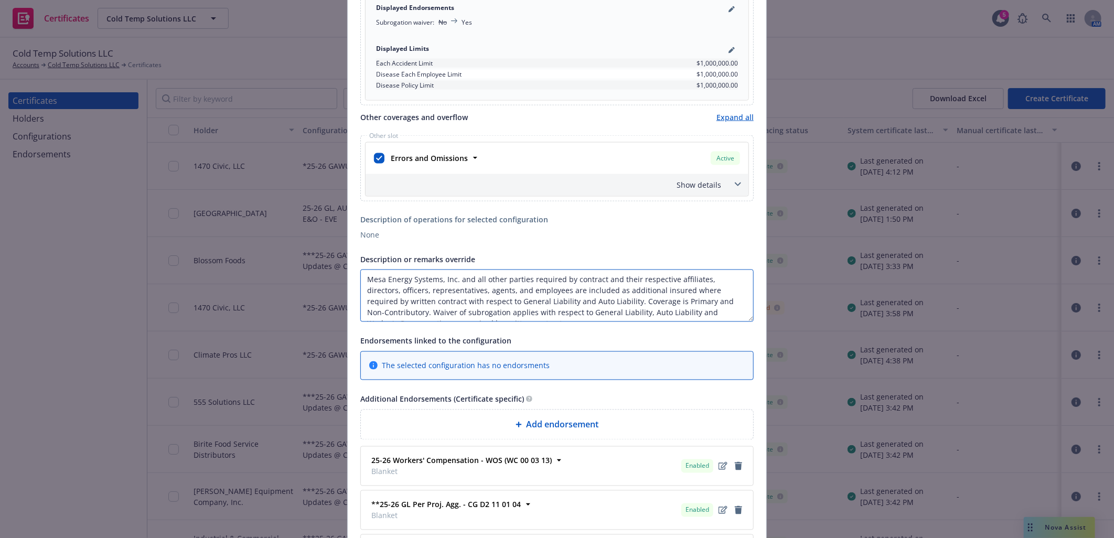
click at [363, 279] on textarea "Mesa Energy Systems, Inc. and all other parties required by contract and their …" at bounding box center [556, 295] width 393 height 52
paste textarea "All Operations of the Named Insured"
click at [497, 278] on textarea "All Operations of the Named Insured Mesa Energy Systems, Inc. and all other par…" at bounding box center [556, 295] width 393 height 52
click at [361, 280] on textarea "All Operations of the Named Insured. Mesa Energy Systems, Inc. and all other pa…" at bounding box center [556, 295] width 393 height 52
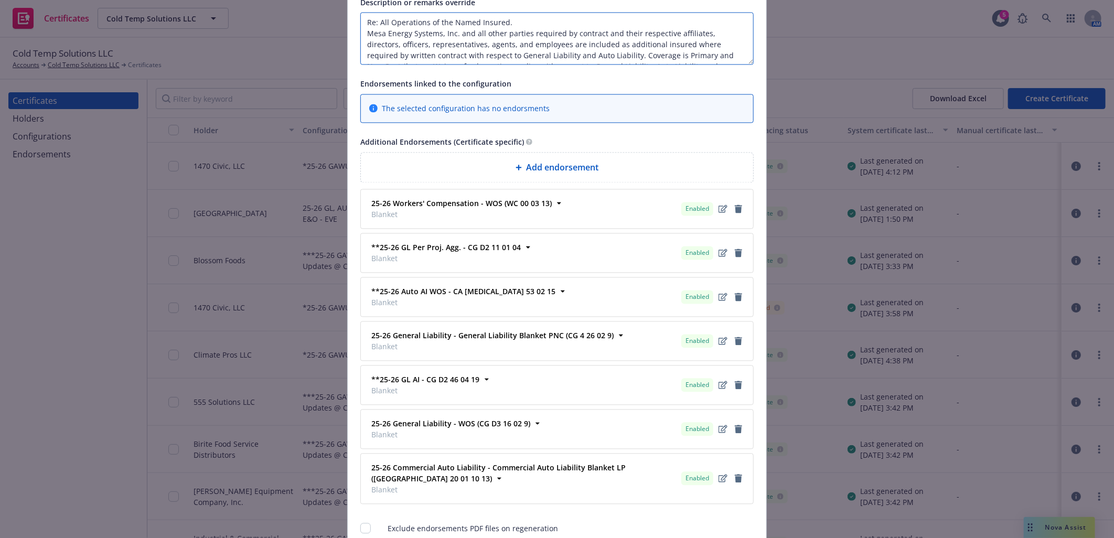
scroll to position [1320, 0]
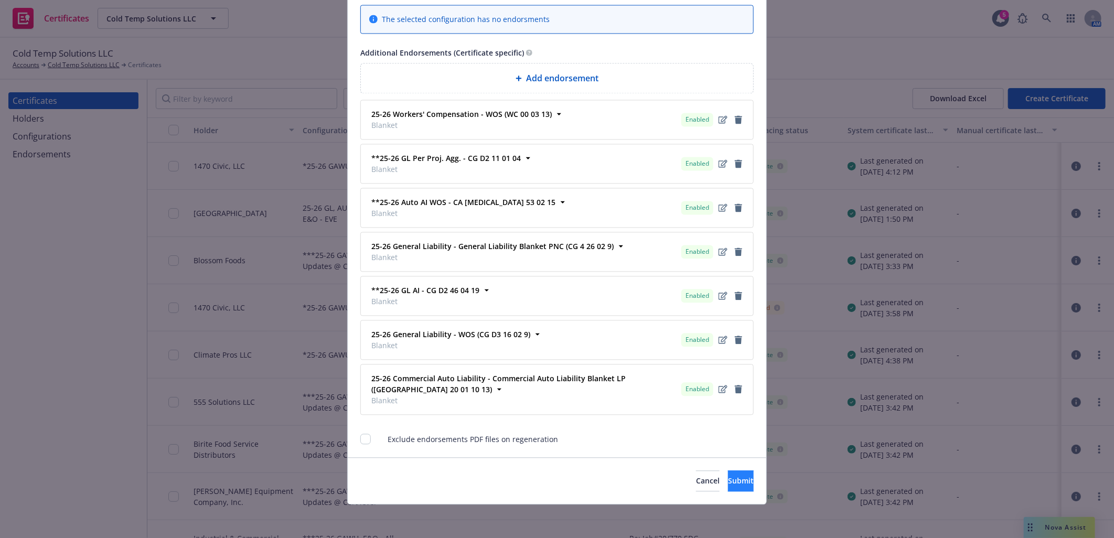
type textarea "Re: All Operations of the Named Insured. Mesa Energy Systems, Inc. and all othe…"
click at [728, 481] on span "Submit" at bounding box center [741, 481] width 26 height 10
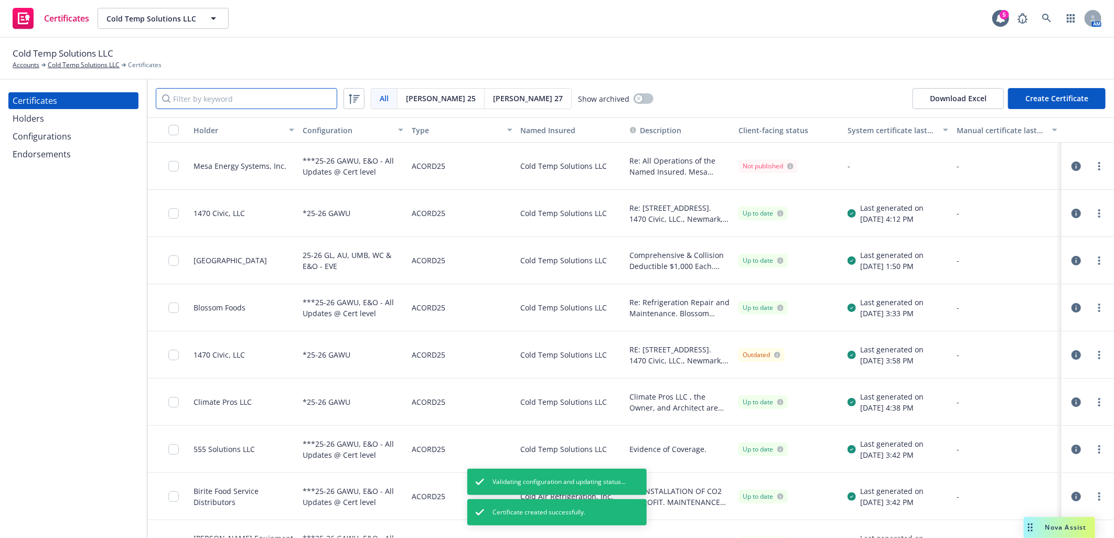
click at [305, 95] on input "Filter by keyword" at bounding box center [246, 98] width 181 height 21
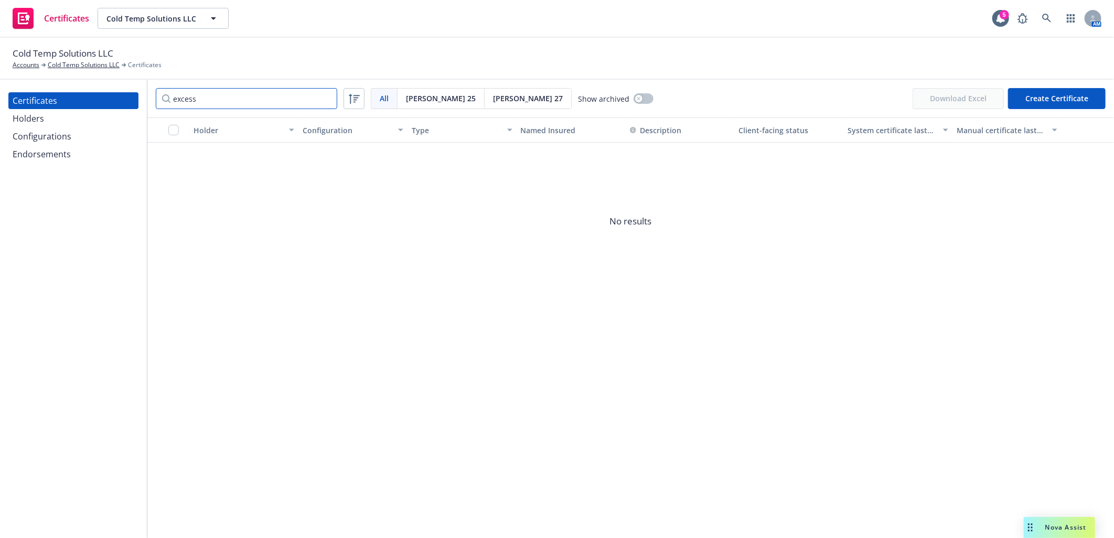
type input "excess"
click at [30, 121] on div "Holders" at bounding box center [28, 118] width 31 height 17
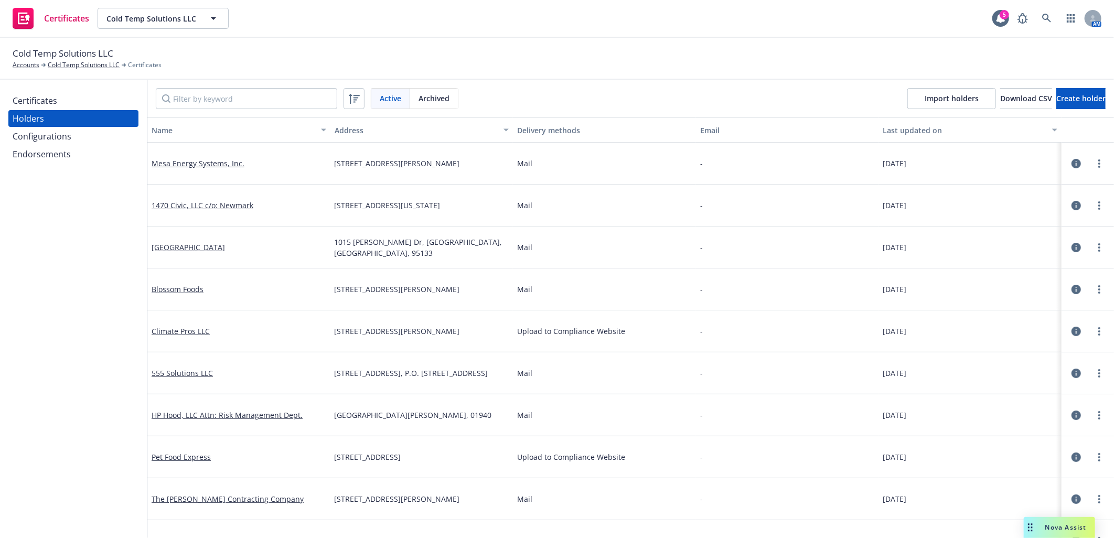
click at [33, 97] on div "Certificates" at bounding box center [35, 100] width 45 height 17
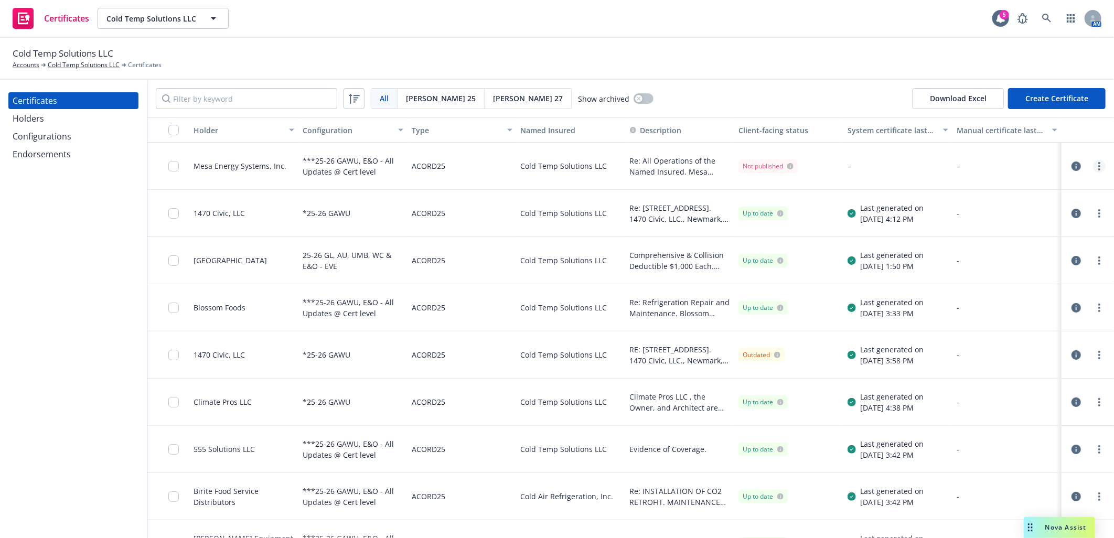
click at [1098, 163] on circle "more" at bounding box center [1099, 163] width 2 height 2
click at [966, 229] on div "-" at bounding box center [1006, 213] width 109 height 47
click at [1098, 167] on icon "more" at bounding box center [1099, 166] width 2 height 8
click at [979, 231] on link "Regenerate" at bounding box center [1013, 229] width 168 height 21
click at [1098, 165] on circle "more" at bounding box center [1099, 166] width 2 height 2
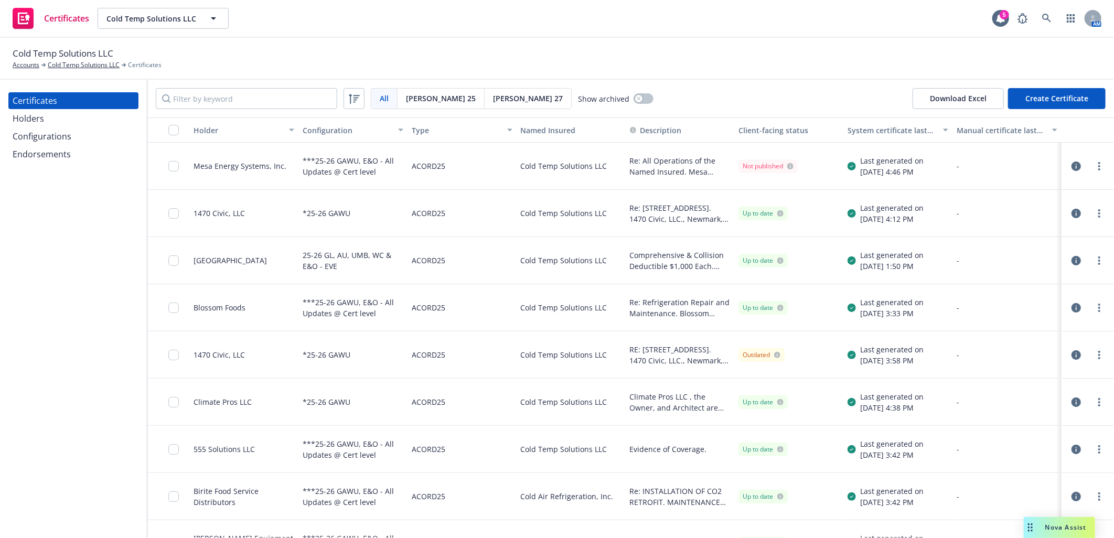
click at [1033, 311] on link "Download uneditable generated certificate" at bounding box center [1013, 313] width 168 height 21
click at [168, 166] on div at bounding box center [168, 166] width 42 height 47
click at [174, 168] on input "checkbox" at bounding box center [173, 166] width 10 height 10
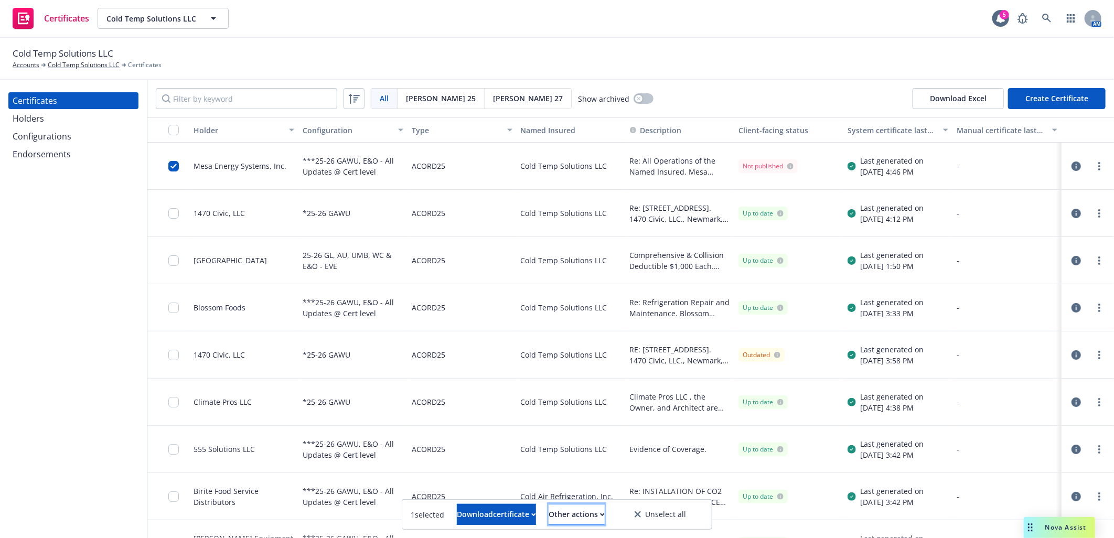
click at [585, 514] on div "Other actions" at bounding box center [576, 514] width 56 height 20
click at [595, 486] on link "Publish certificate" at bounding box center [557, 488] width 96 height 21
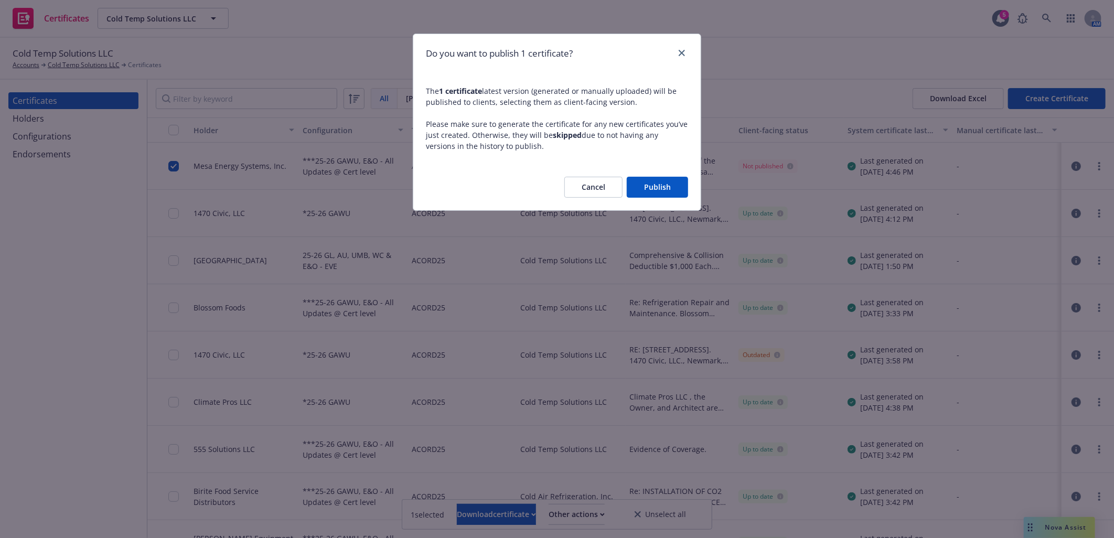
click at [643, 178] on button "Publish" at bounding box center [657, 187] width 61 height 21
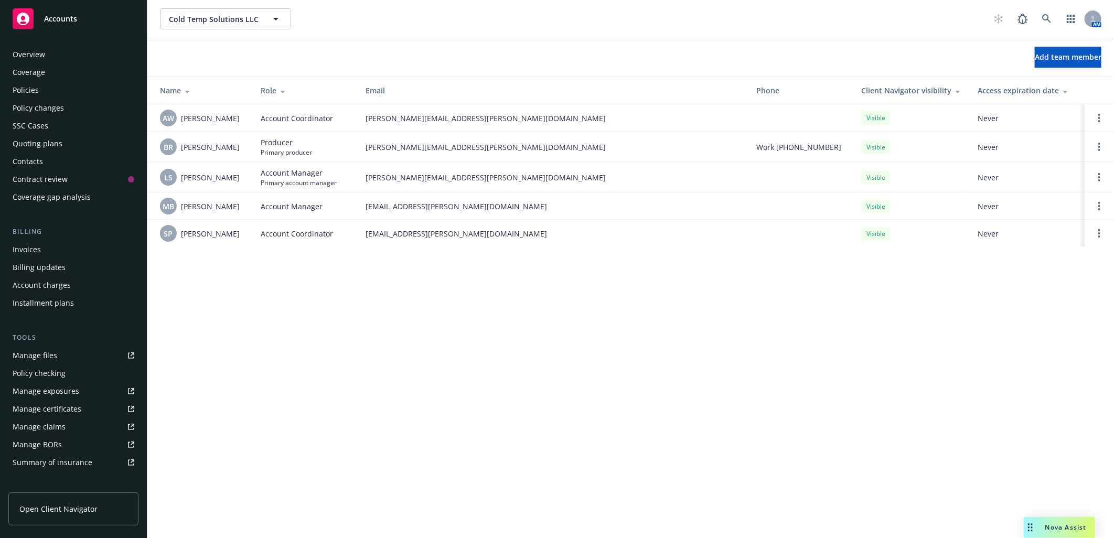
scroll to position [163, 0]
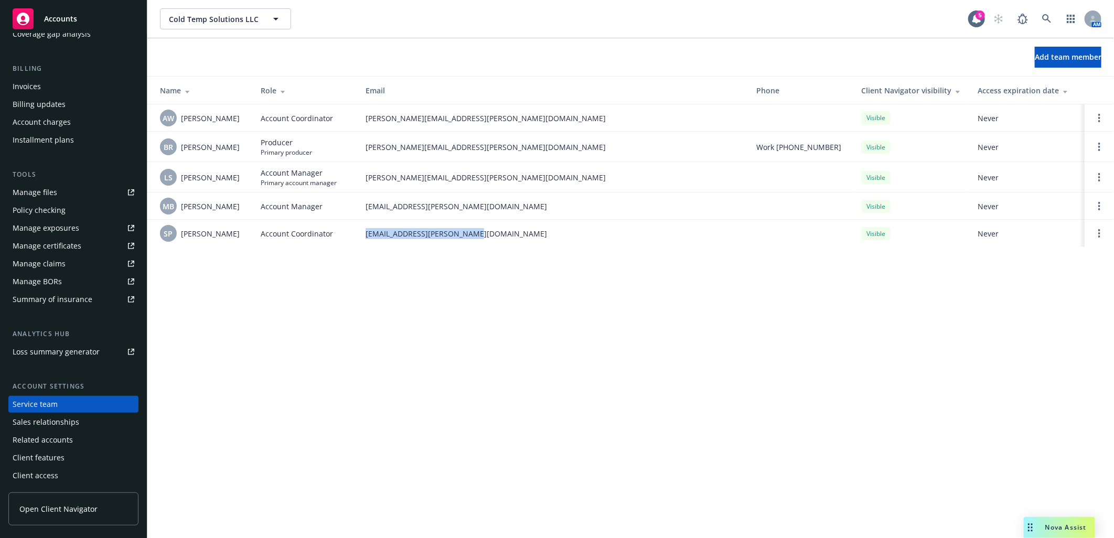
drag, startPoint x: 361, startPoint y: 230, endPoint x: 492, endPoint y: 233, distance: 131.1
click at [492, 233] on td "[EMAIL_ADDRESS][PERSON_NAME][DOMAIN_NAME]" at bounding box center [552, 233] width 391 height 27
copy span "[EMAIL_ADDRESS][PERSON_NAME][DOMAIN_NAME]"
drag, startPoint x: 479, startPoint y: 179, endPoint x: 358, endPoint y: 179, distance: 121.6
click at [358, 179] on td "[PERSON_NAME][EMAIL_ADDRESS][PERSON_NAME][DOMAIN_NAME]" at bounding box center [552, 177] width 391 height 30
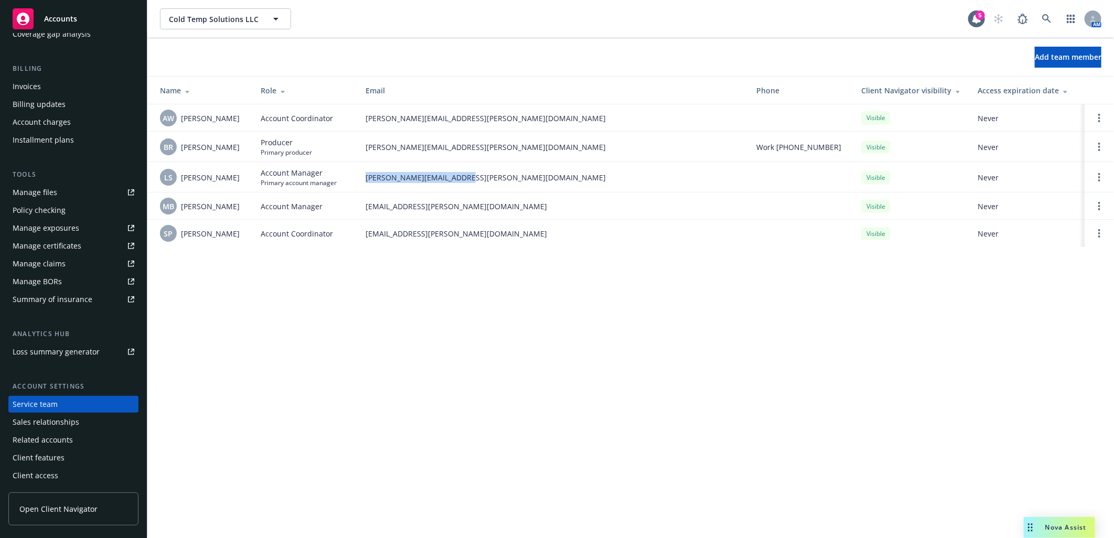
copy span "[PERSON_NAME][EMAIL_ADDRESS][PERSON_NAME][DOMAIN_NAME]"
drag, startPoint x: 474, startPoint y: 112, endPoint x: 367, endPoint y: 111, distance: 107.0
click at [367, 111] on td "[PERSON_NAME][EMAIL_ADDRESS][PERSON_NAME][DOMAIN_NAME]" at bounding box center [552, 117] width 391 height 27
copy span "[PERSON_NAME][EMAIL_ADDRESS][PERSON_NAME][DOMAIN_NAME]"
